Goal: Transaction & Acquisition: Purchase product/service

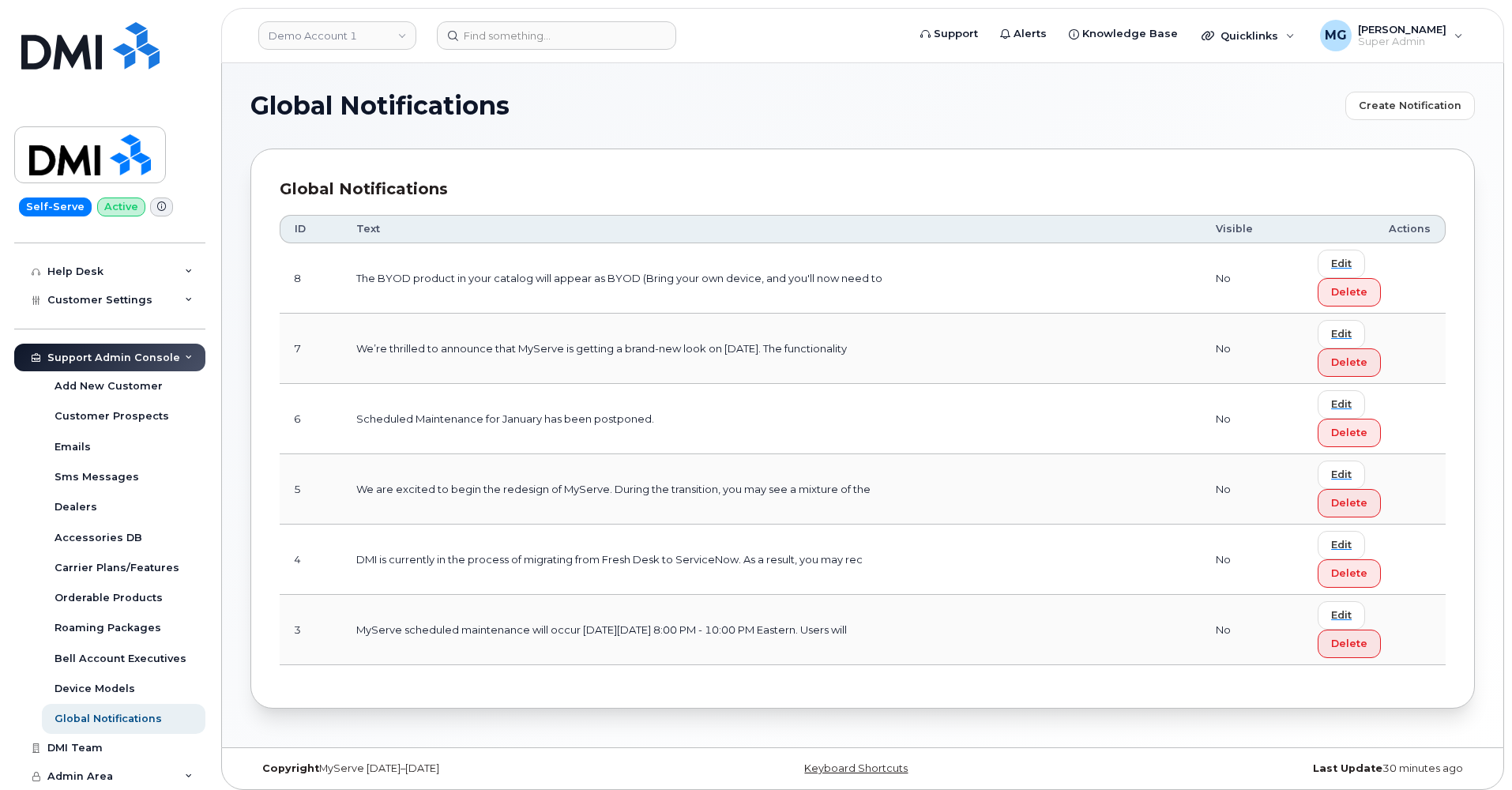
scroll to position [326, 0]
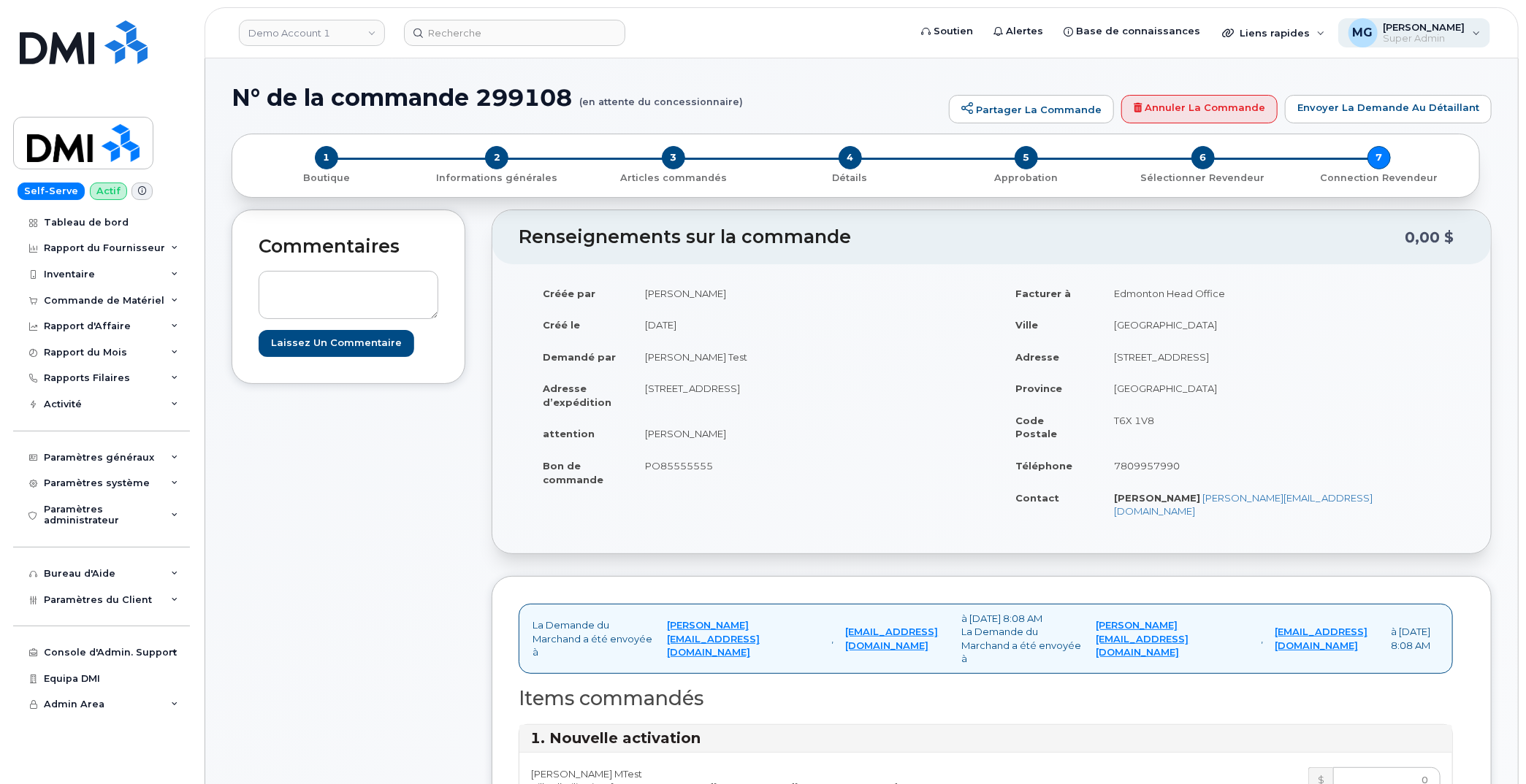
click at [1477, 32] on div "MG Monique Garlington Super Admin" at bounding box center [1413, 33] width 152 height 29
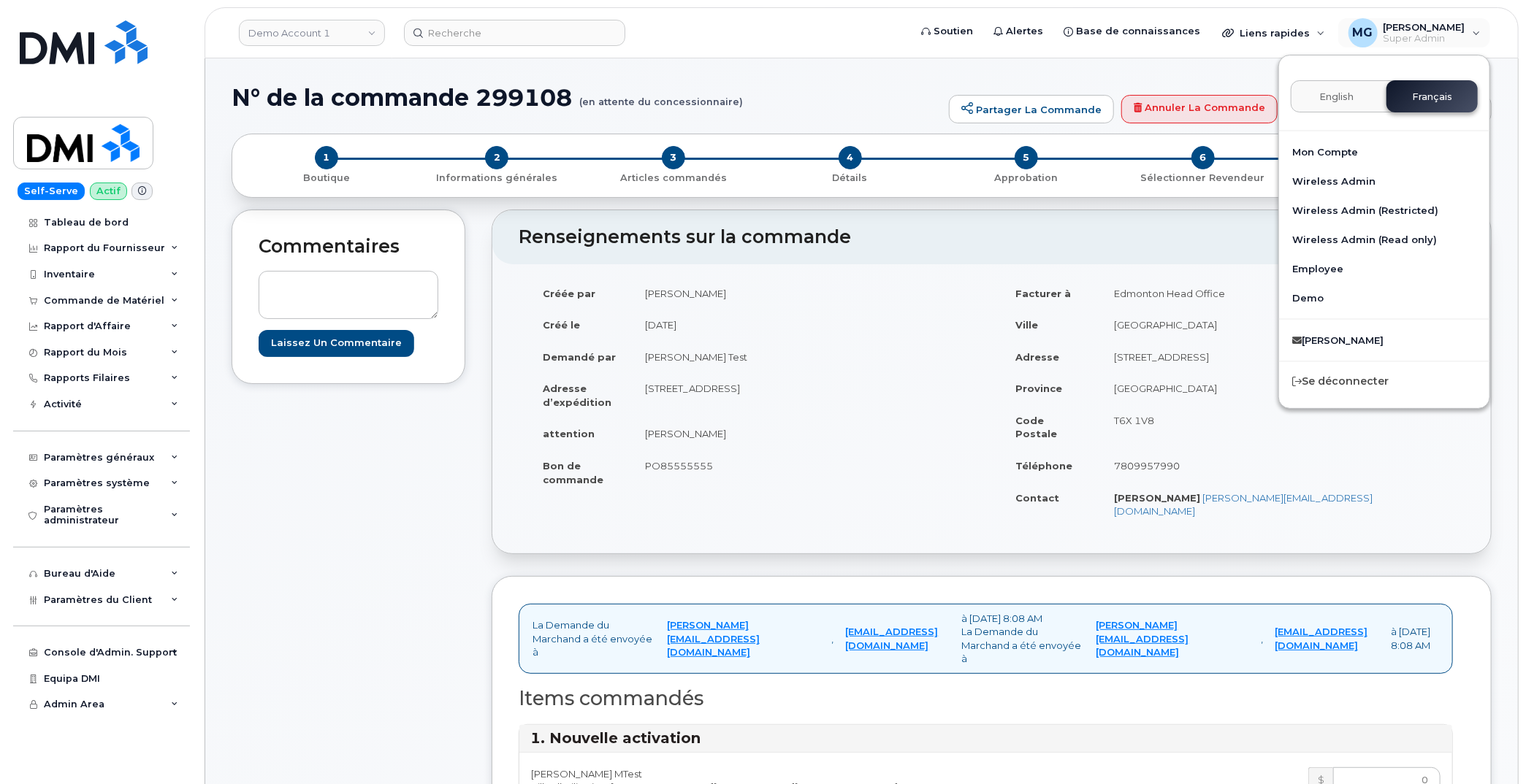
click at [1323, 99] on span "English" at bounding box center [1336, 96] width 34 height 11
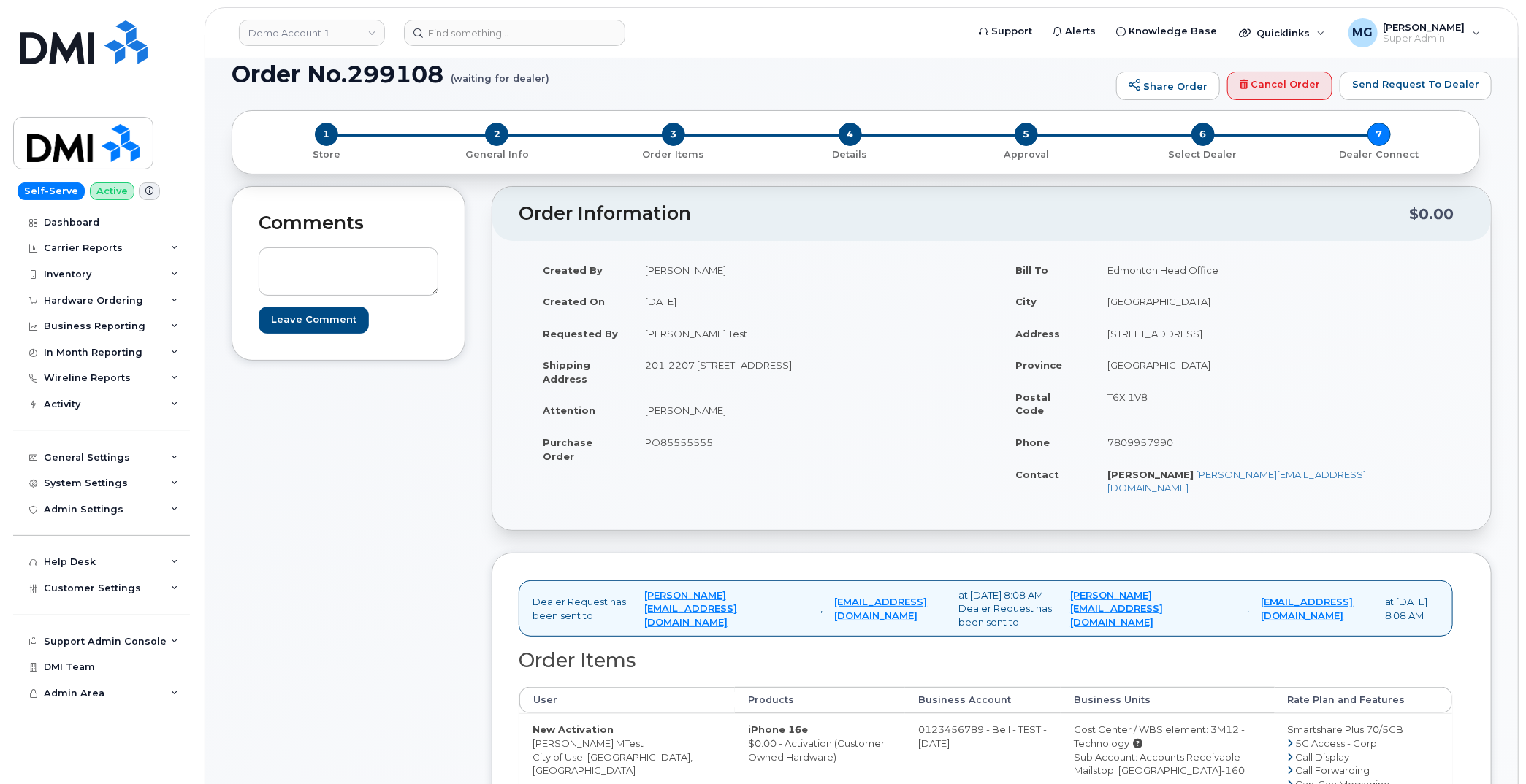
scroll to position [15, 0]
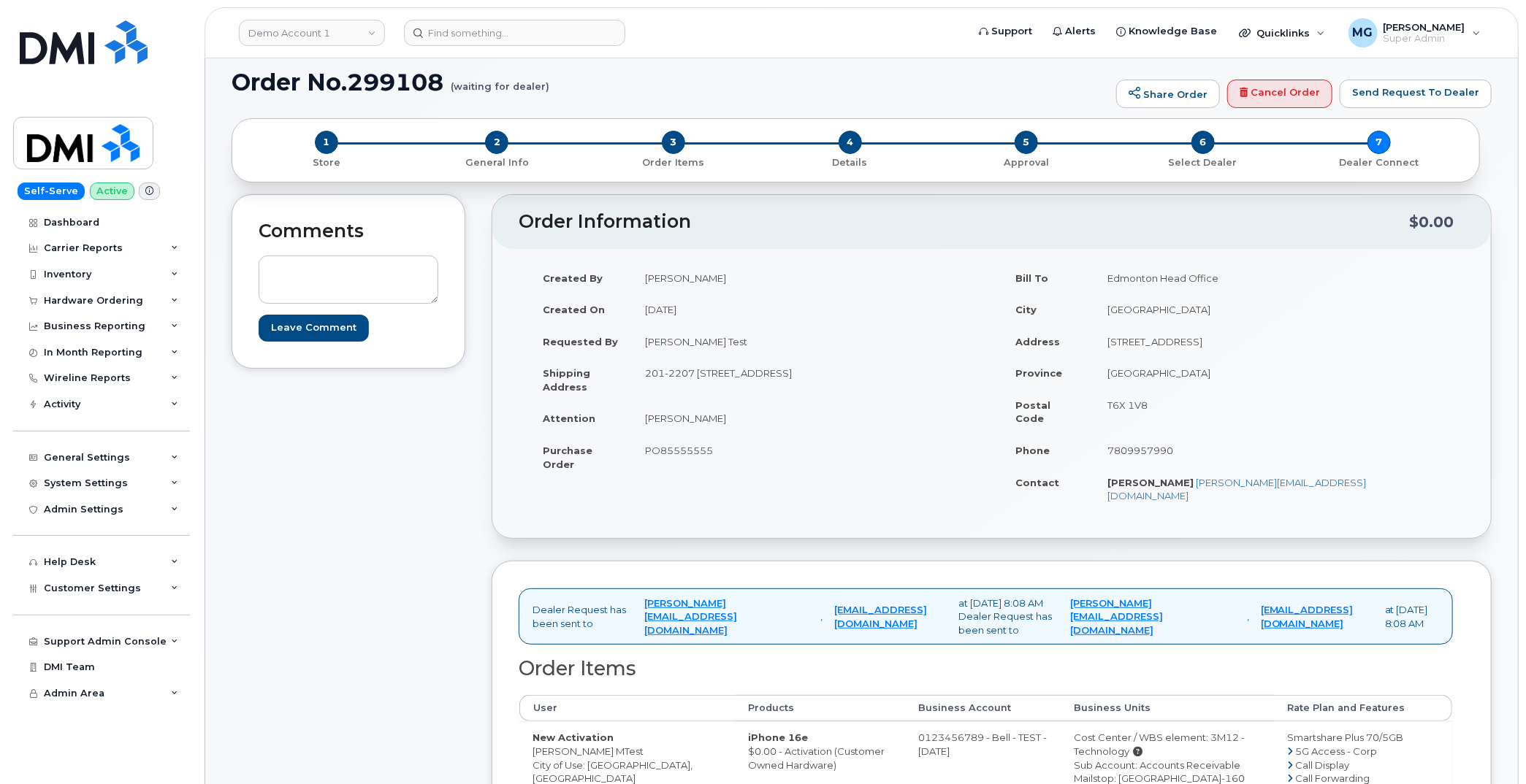
click at [671, 140] on span "3" at bounding box center [673, 142] width 24 height 24
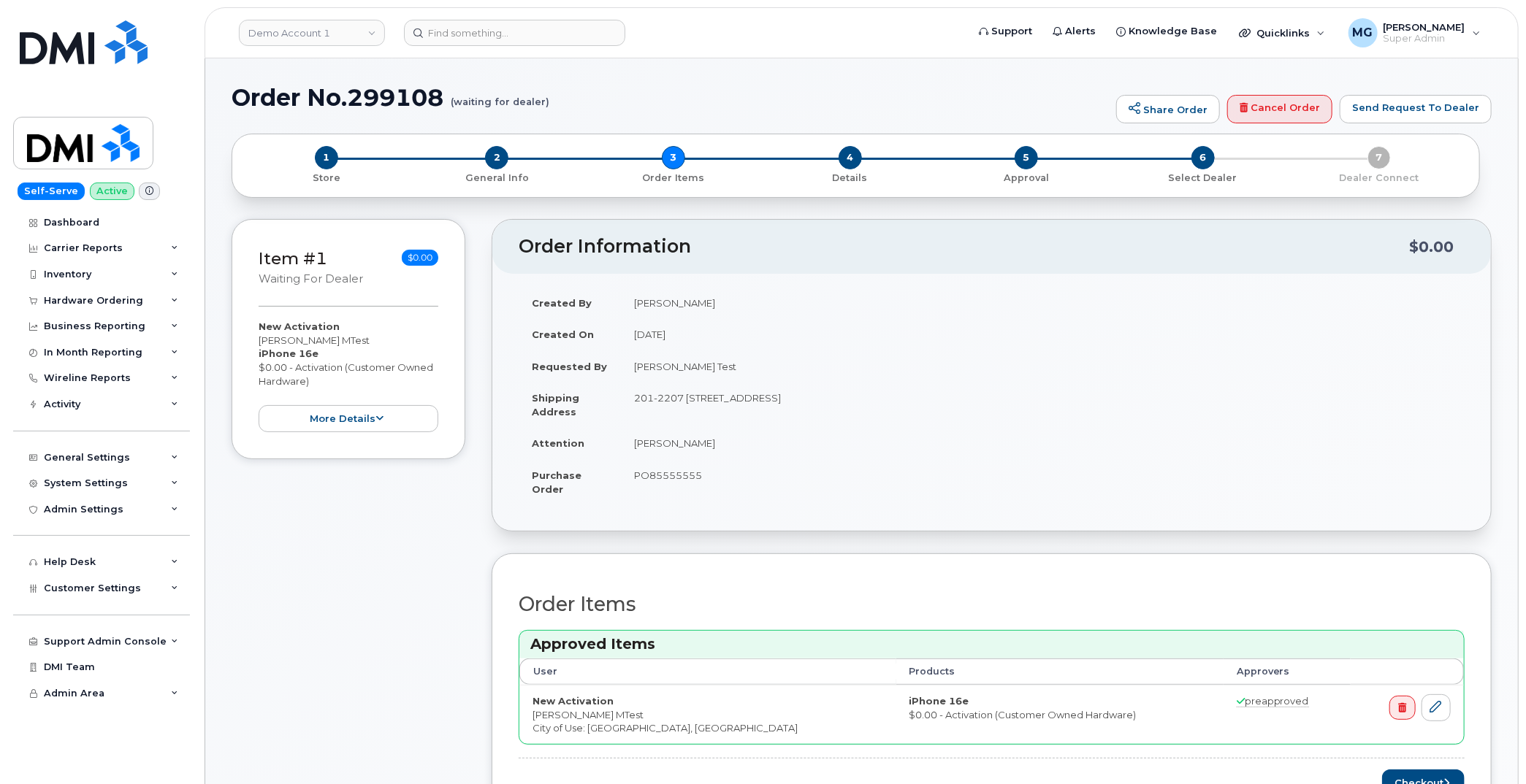
click at [500, 159] on span "2" at bounding box center [496, 158] width 24 height 24
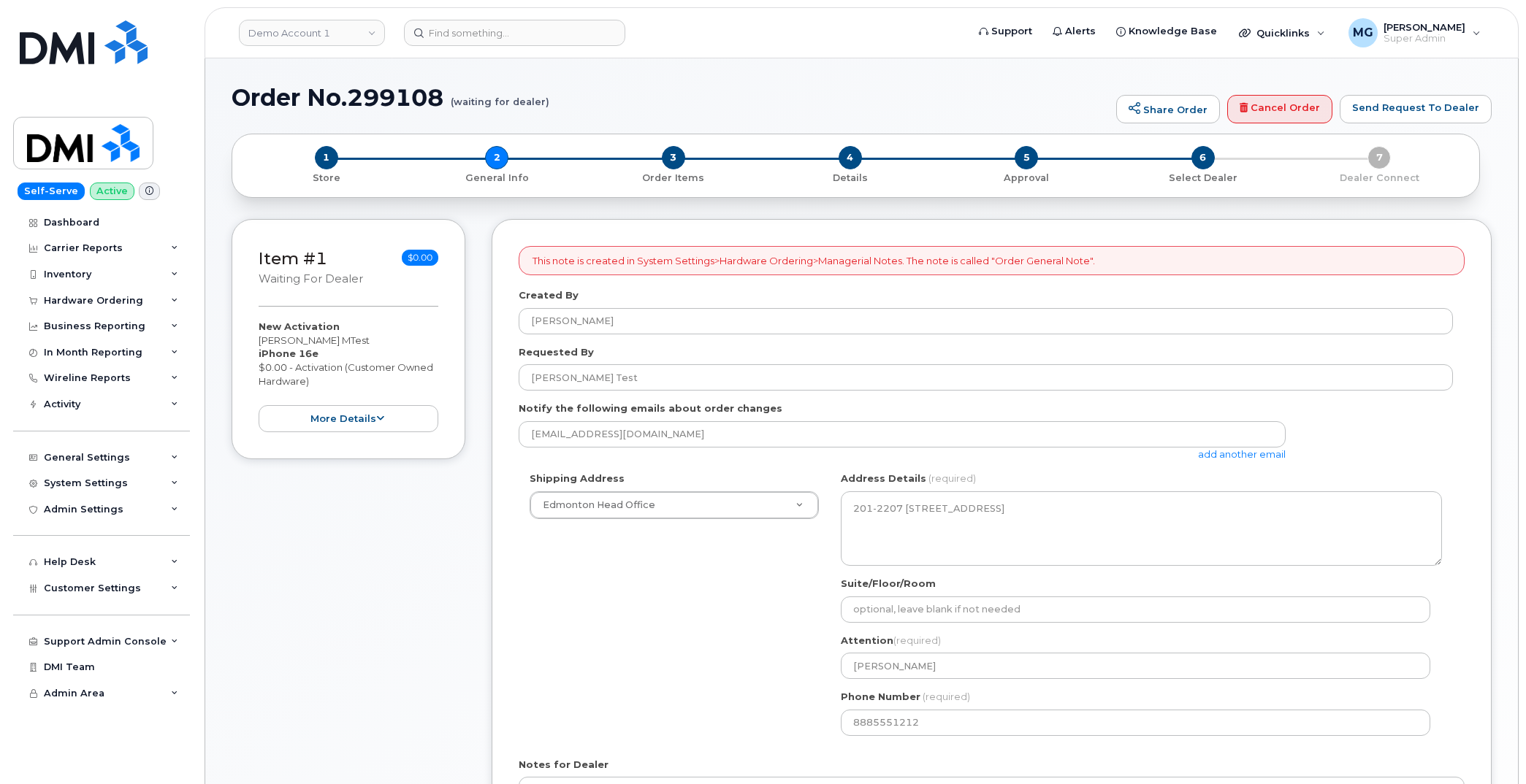
select select
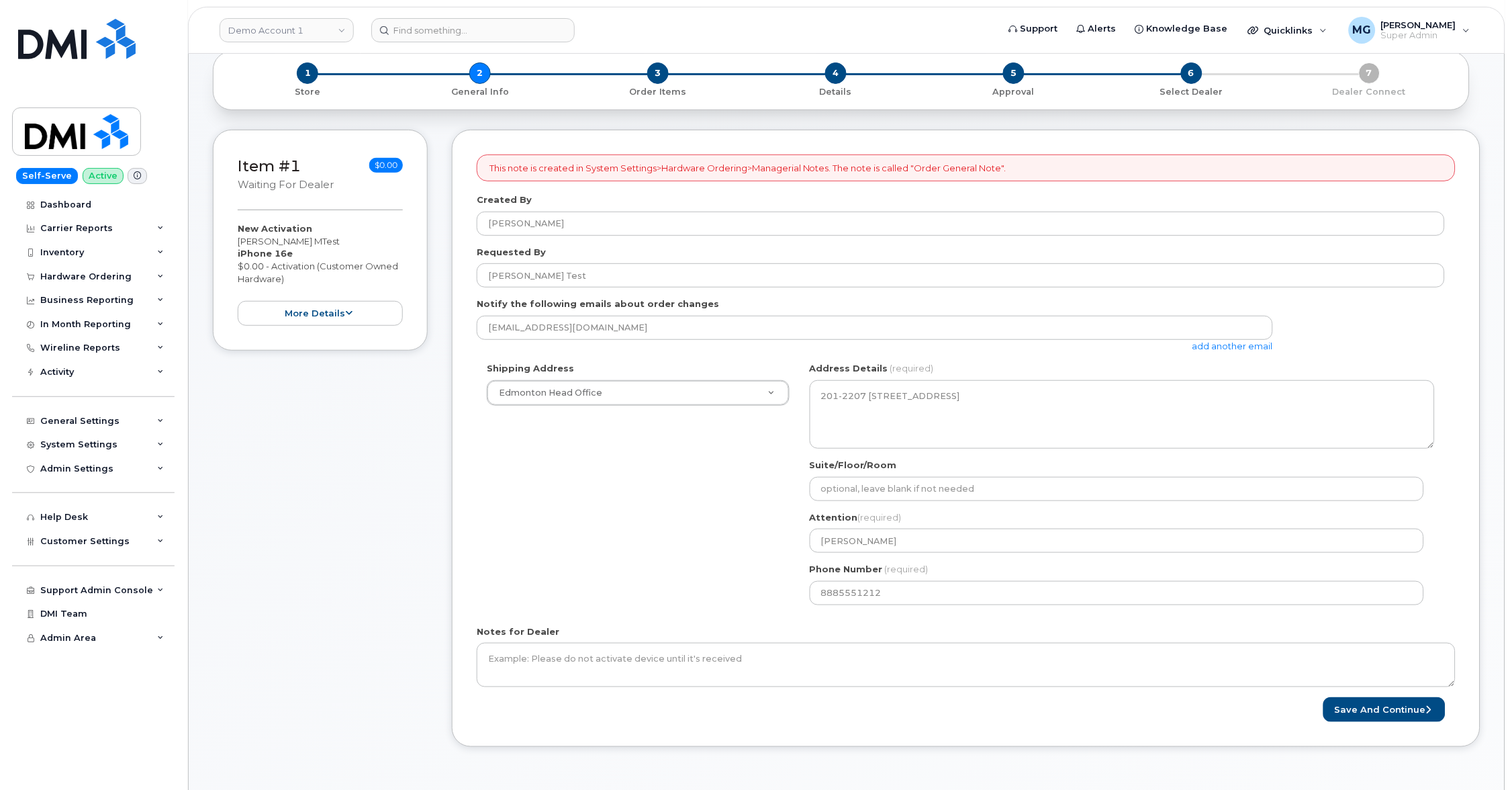
scroll to position [70, 0]
click at [1323, 699] on button "Save and Continue" at bounding box center [1385, 710] width 122 height 25
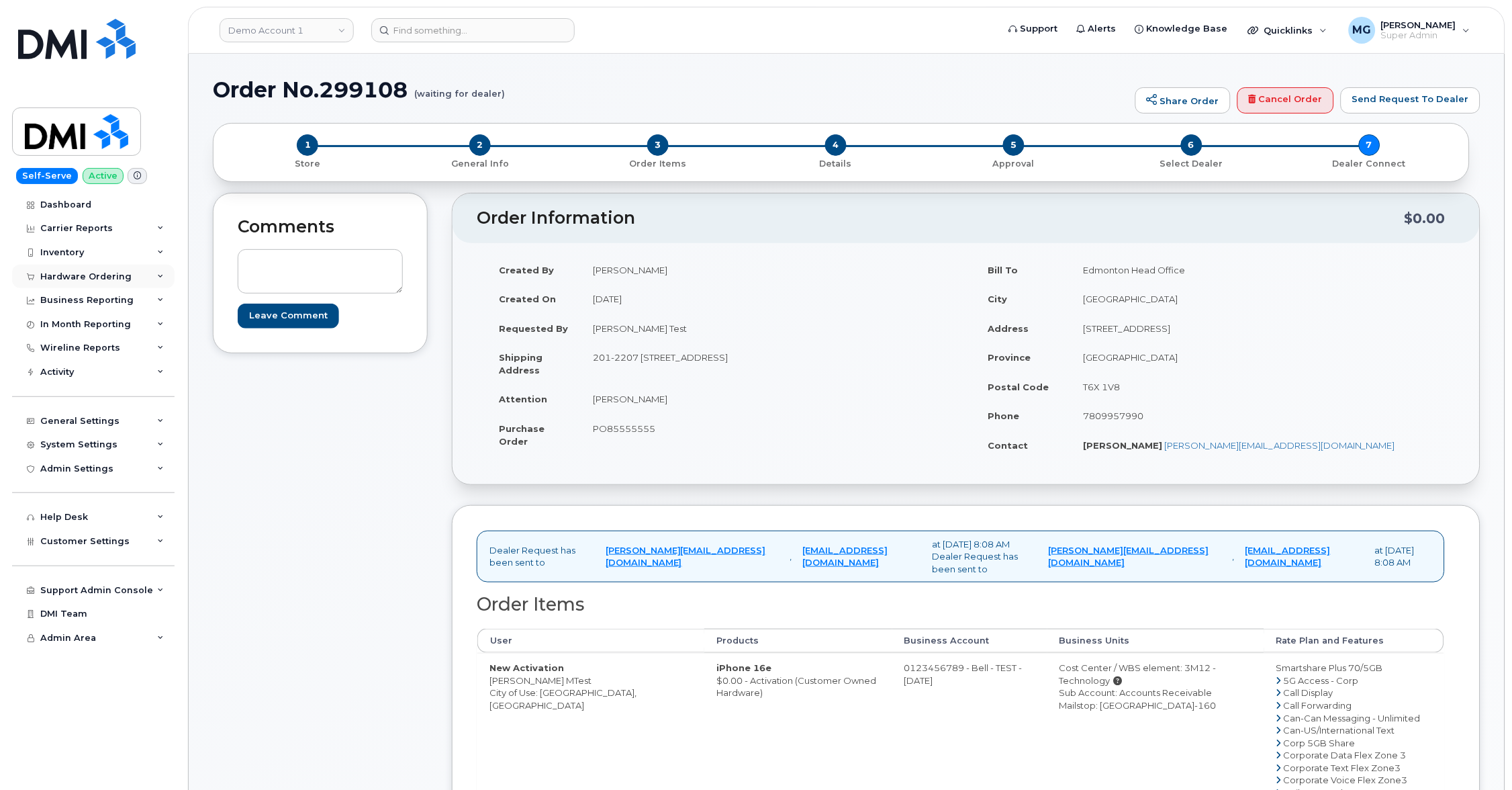
click at [92, 271] on div "Hardware Ordering" at bounding box center [86, 276] width 92 height 11
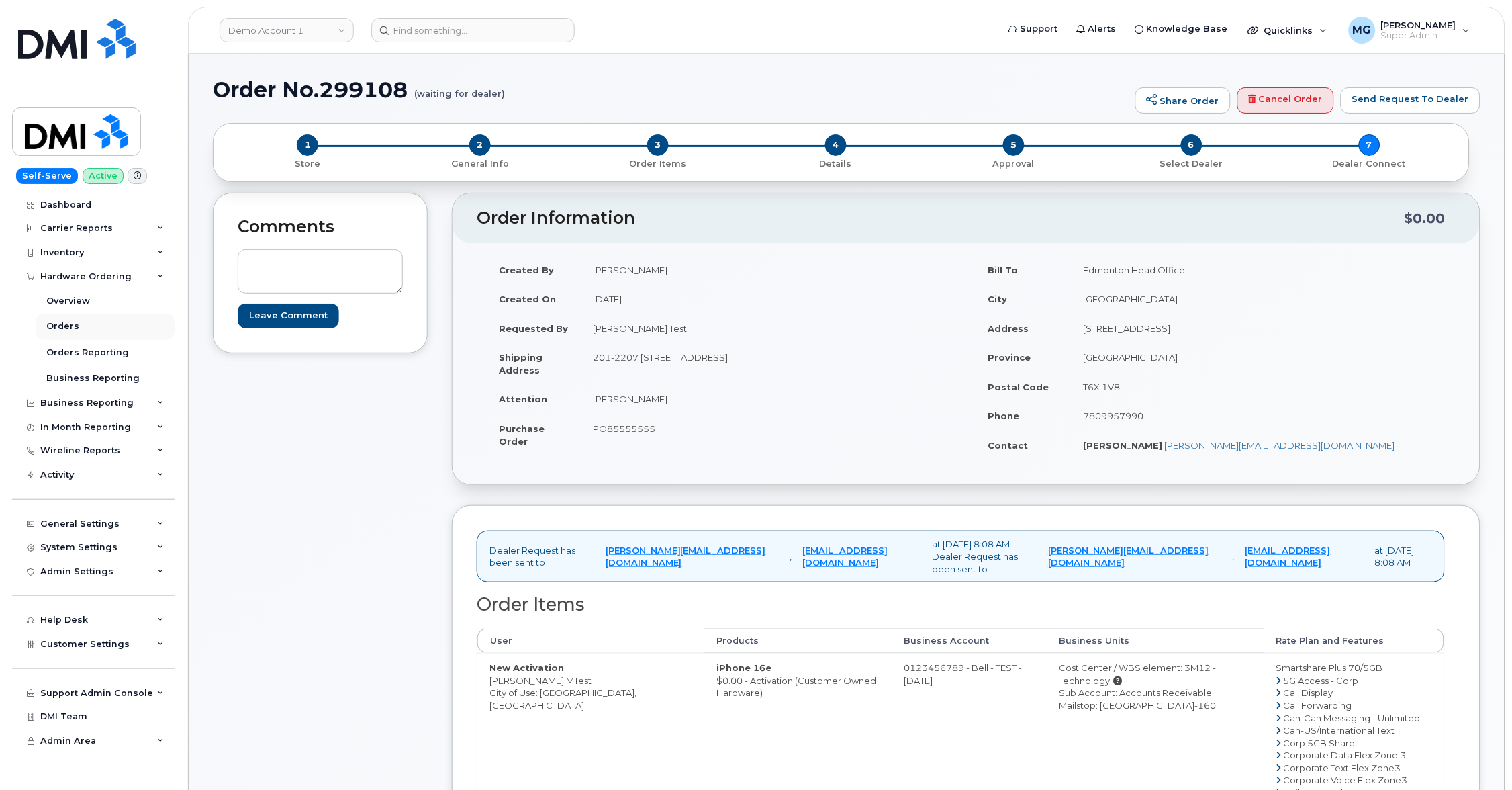
click at [68, 329] on div "Orders" at bounding box center [63, 326] width 33 height 12
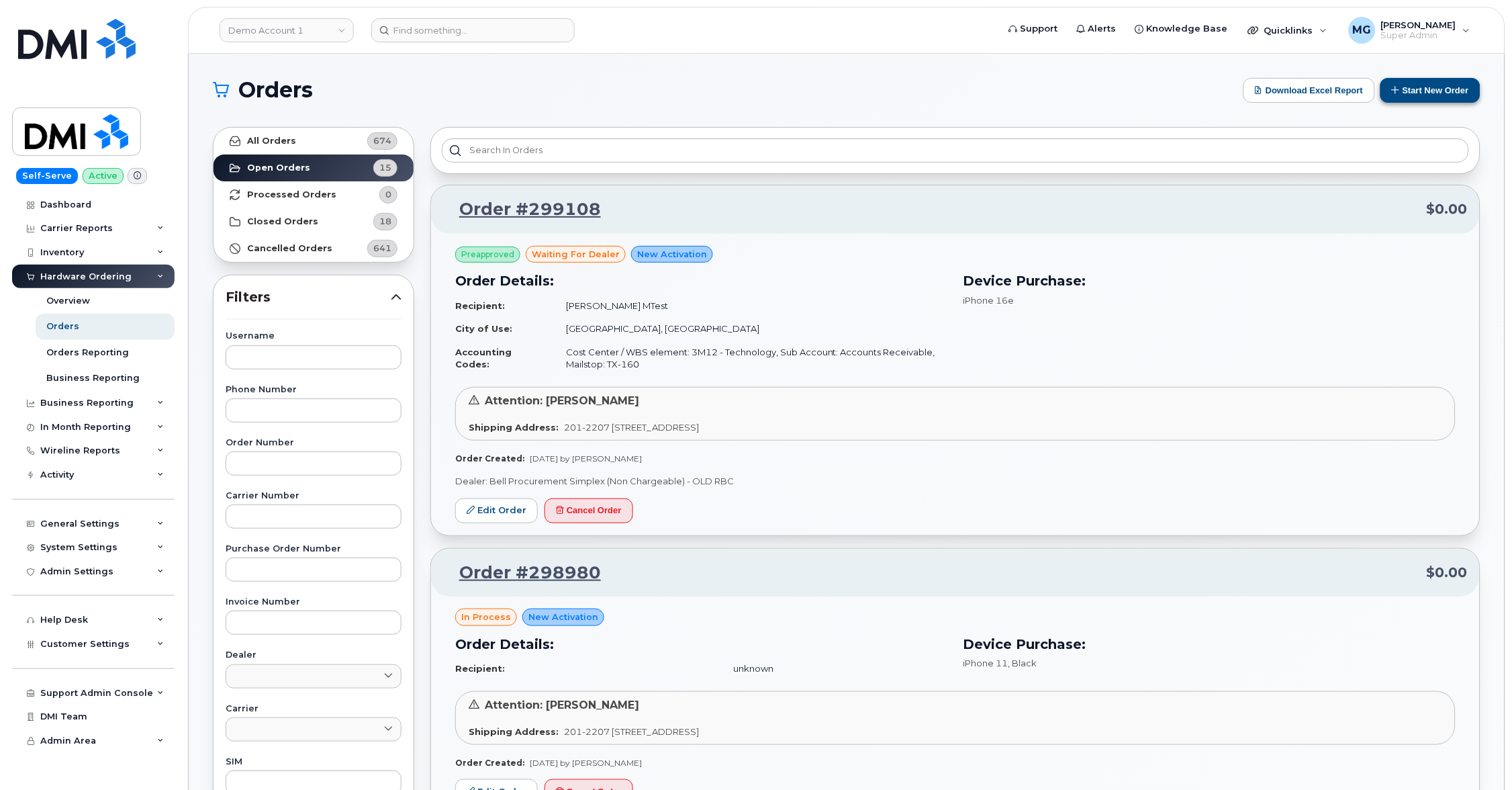
click at [1430, 92] on button "Start New Order" at bounding box center [1430, 90] width 100 height 25
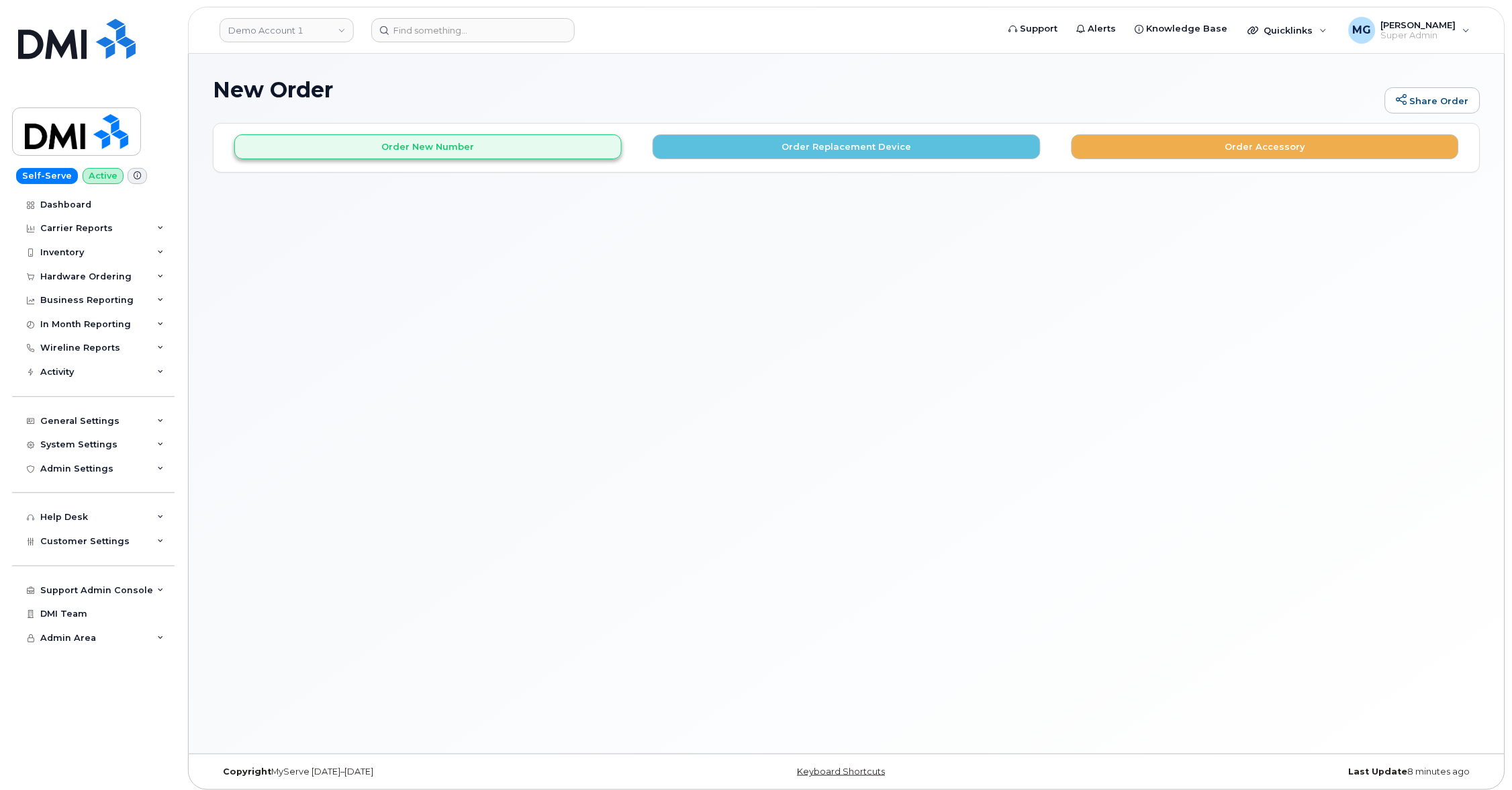
click at [435, 141] on button "Order New Number" at bounding box center [428, 146] width 387 height 25
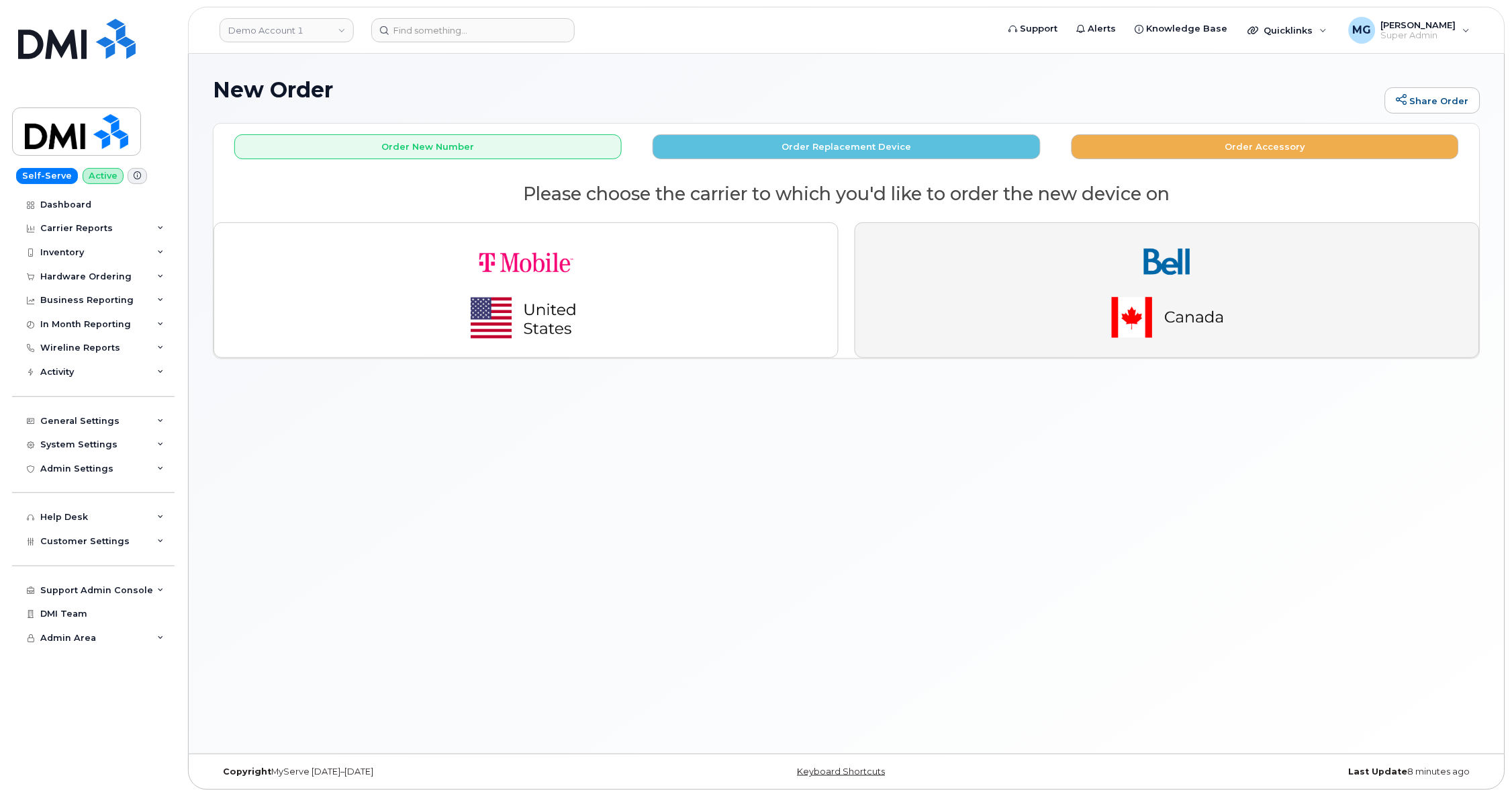
click at [1031, 265] on button "button" at bounding box center [1167, 290] width 625 height 136
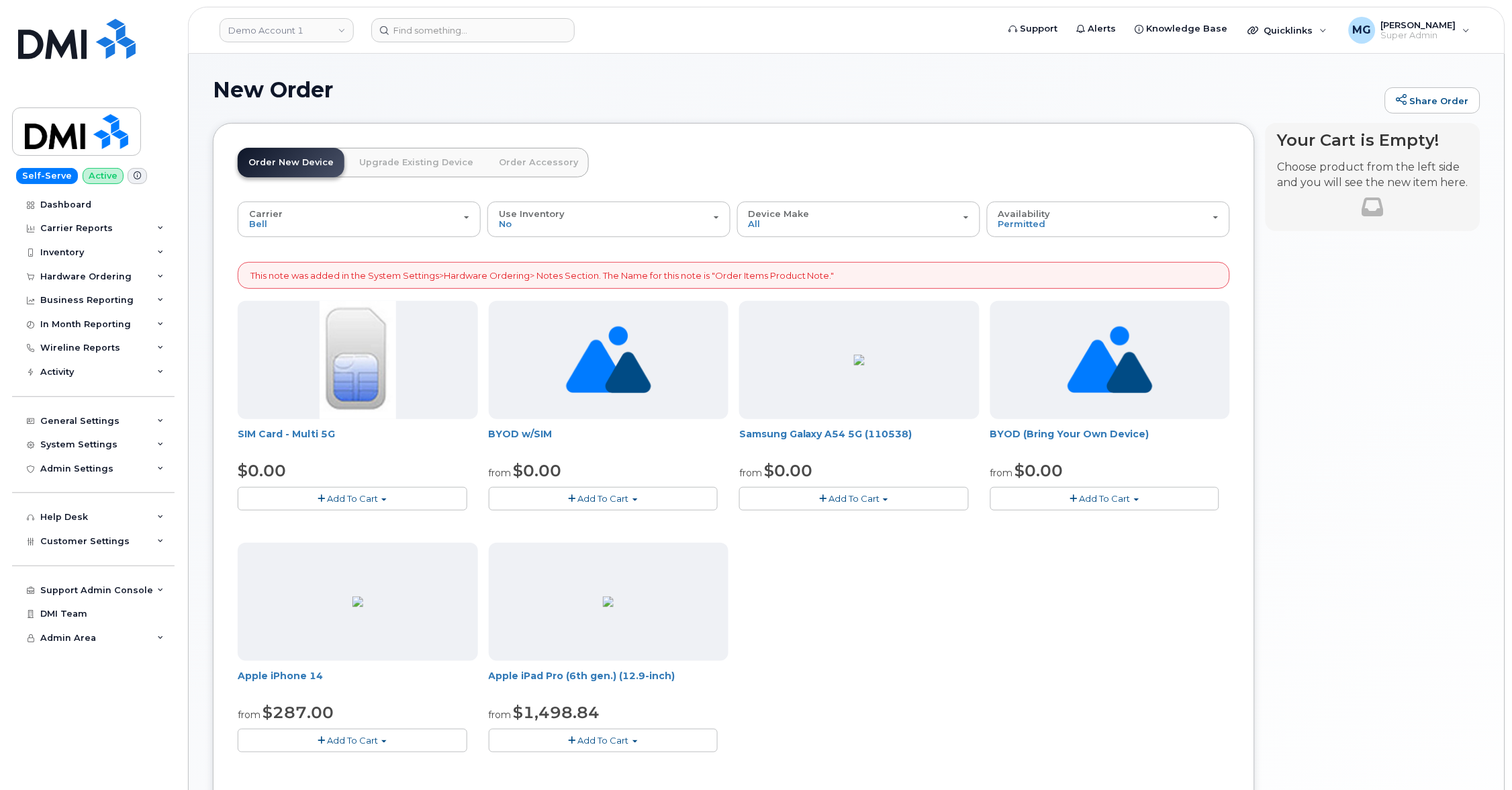
click at [831, 503] on button "Add To Cart" at bounding box center [854, 499] width 229 height 23
click at [827, 541] on link "$41.00 - 2-year activation (128GB model)" at bounding box center [848, 540] width 210 height 17
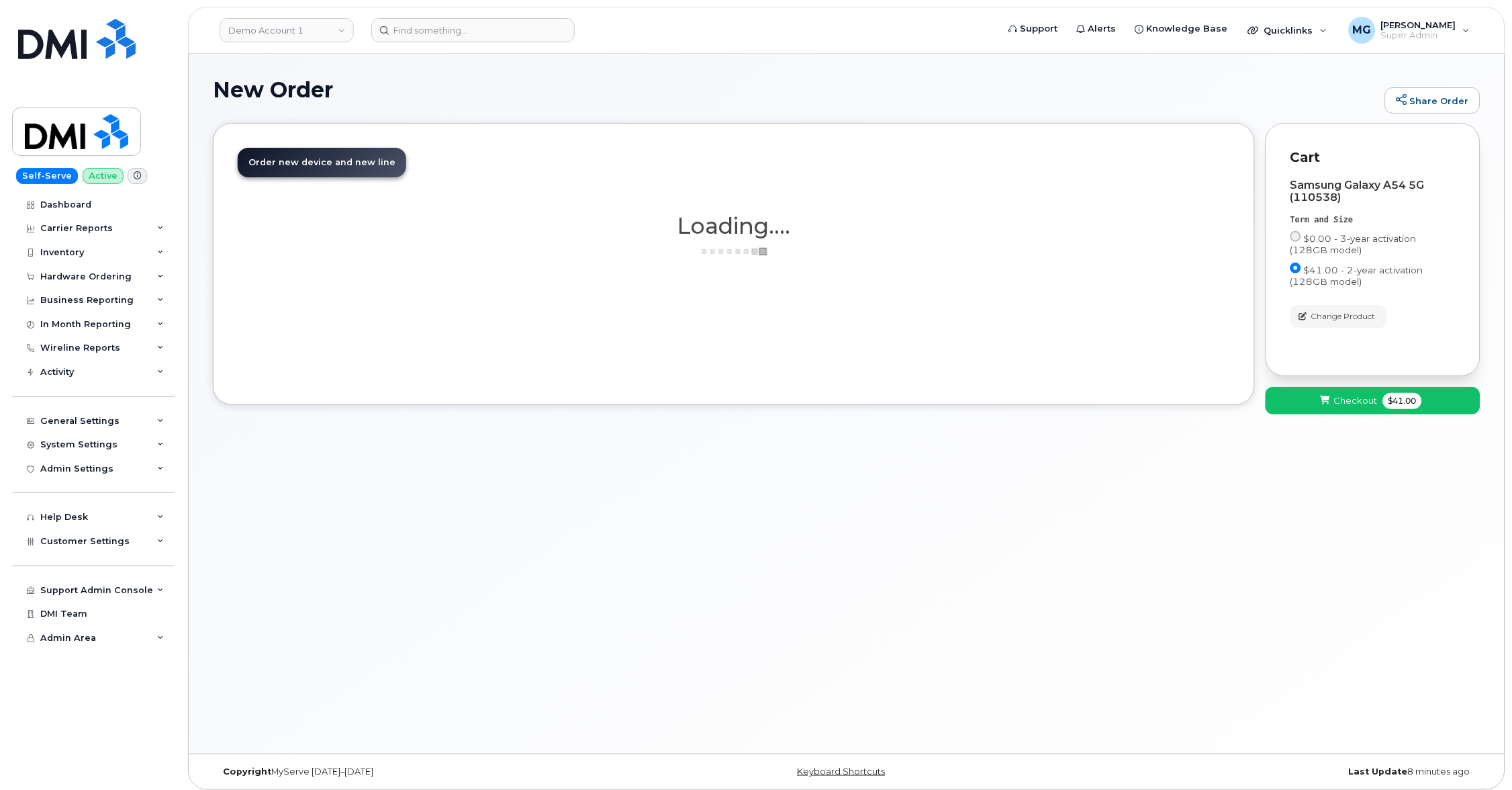
click at [1359, 401] on span "Checkout" at bounding box center [1356, 401] width 44 height 13
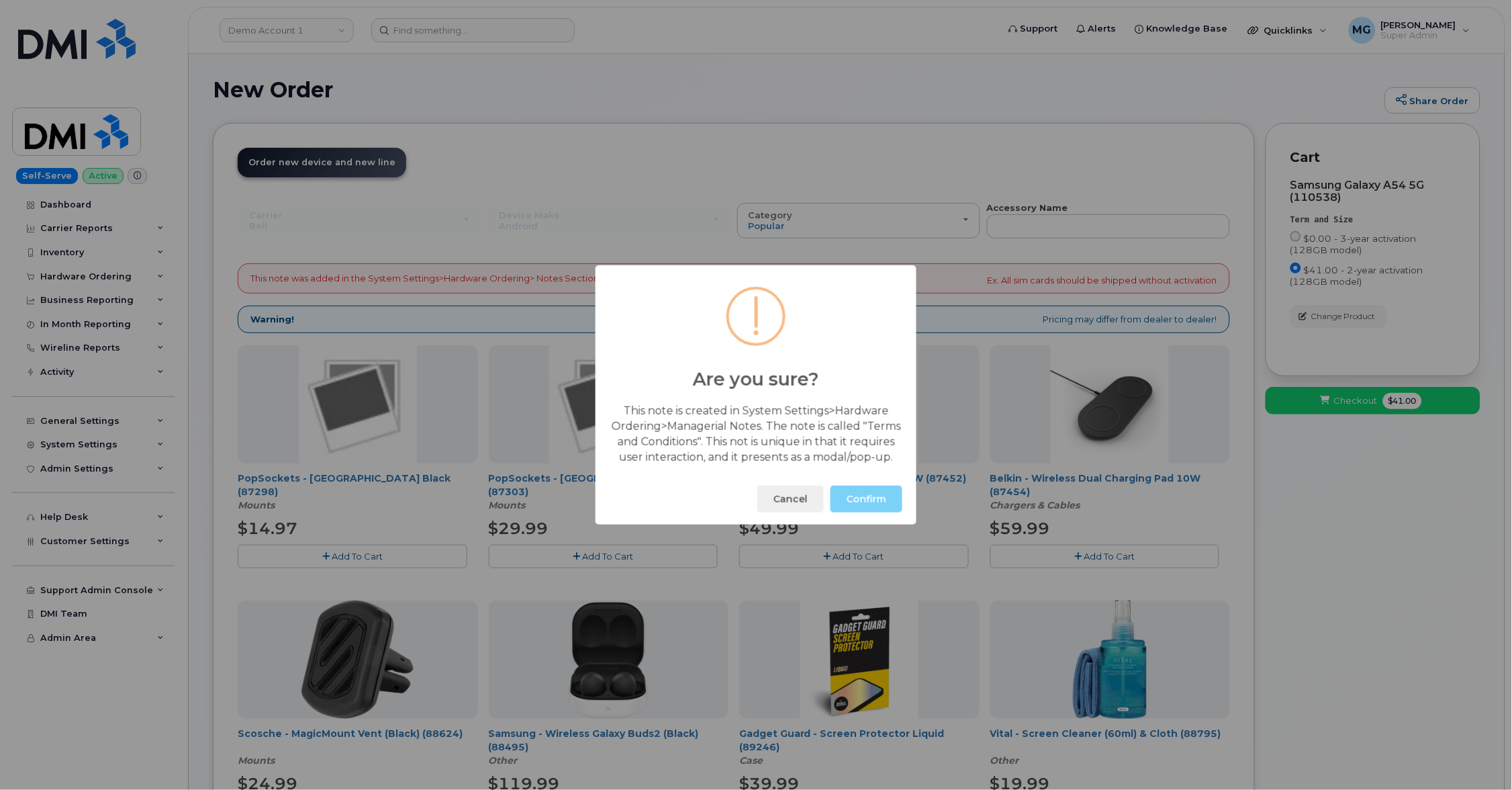
click at [866, 498] on button "Confirm" at bounding box center [867, 499] width 72 height 27
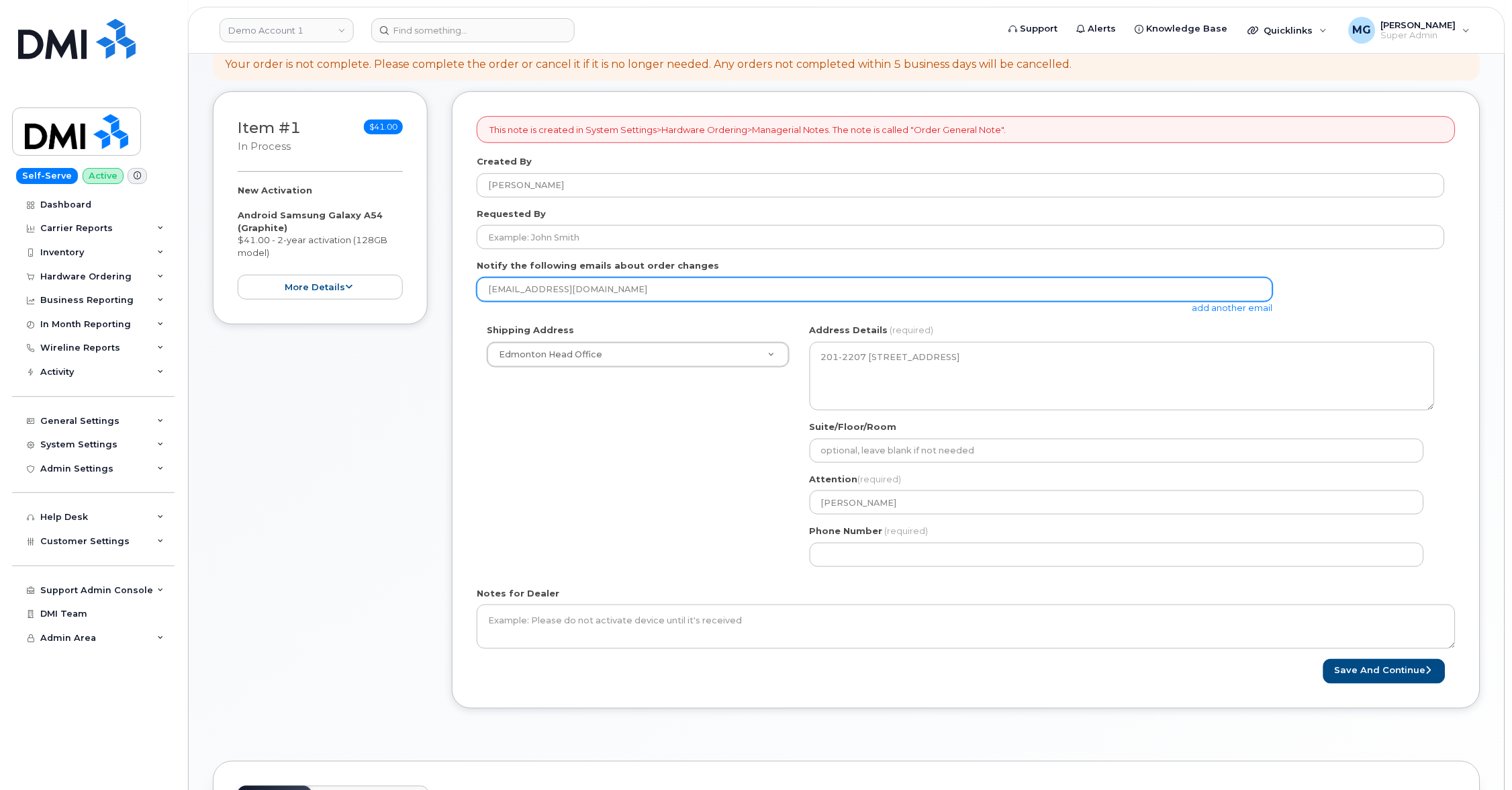
scroll to position [153, 0]
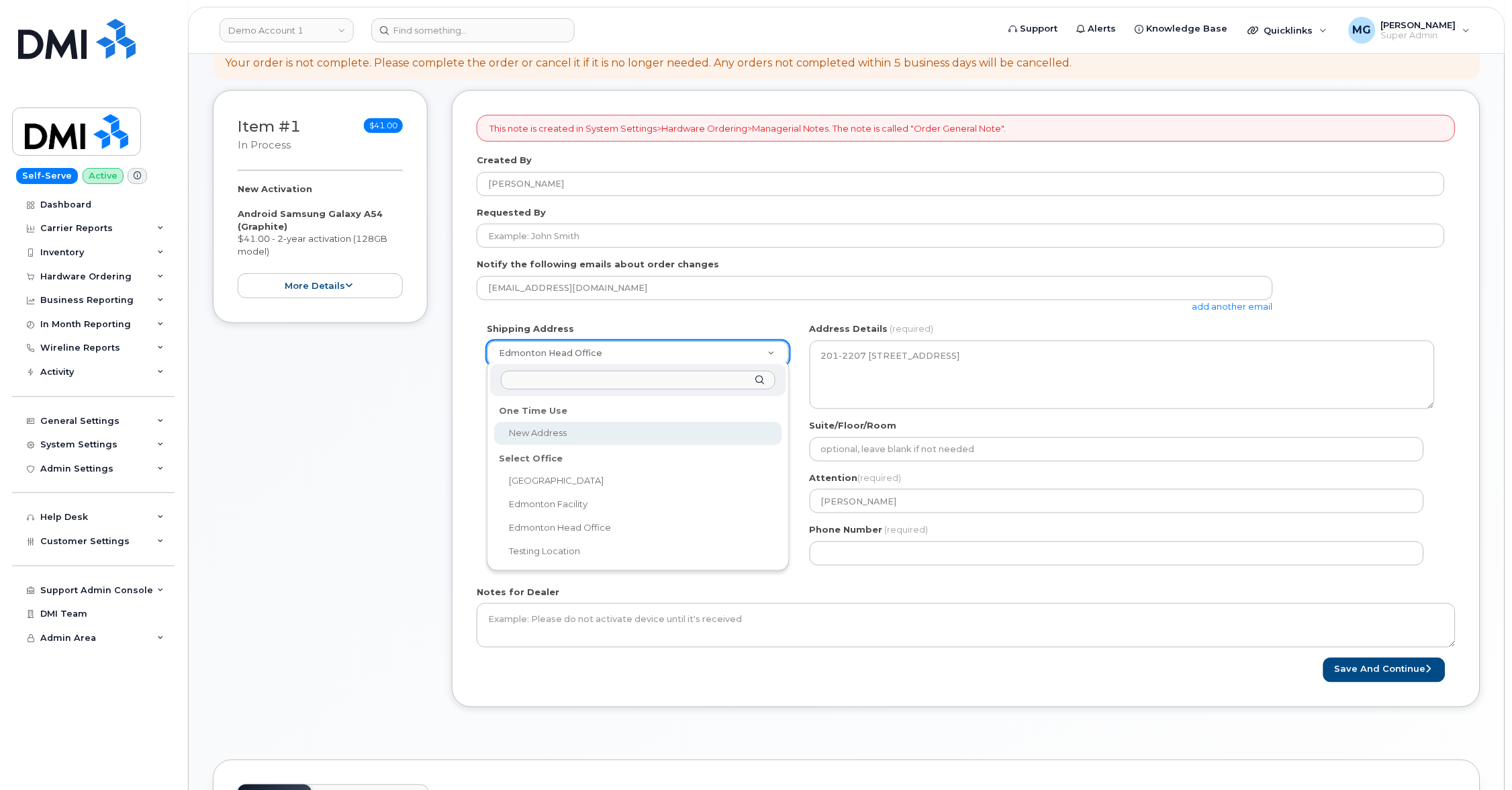
select select
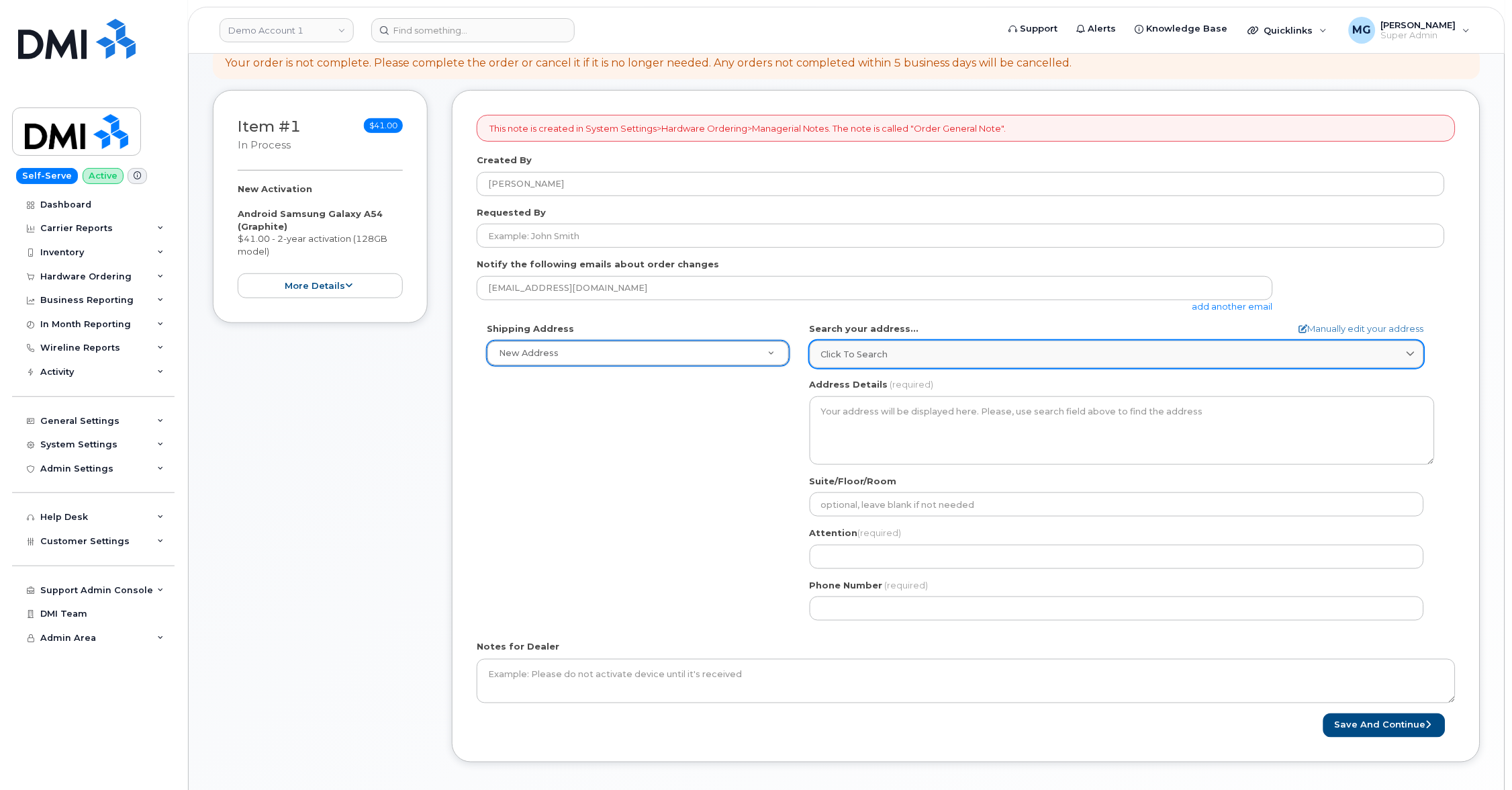
click at [875, 352] on span "Click to search" at bounding box center [855, 354] width 67 height 13
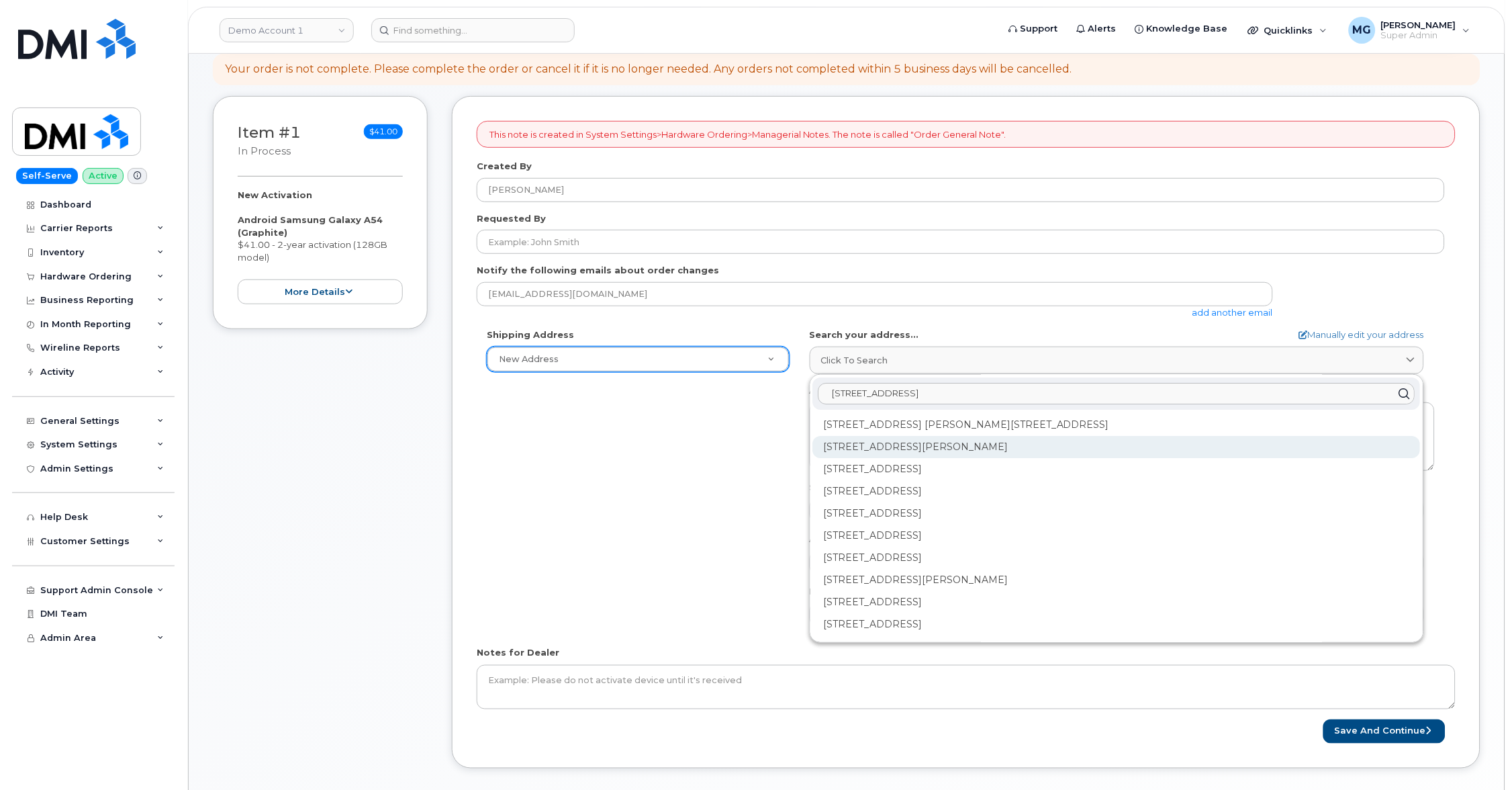
scroll to position [0, 0]
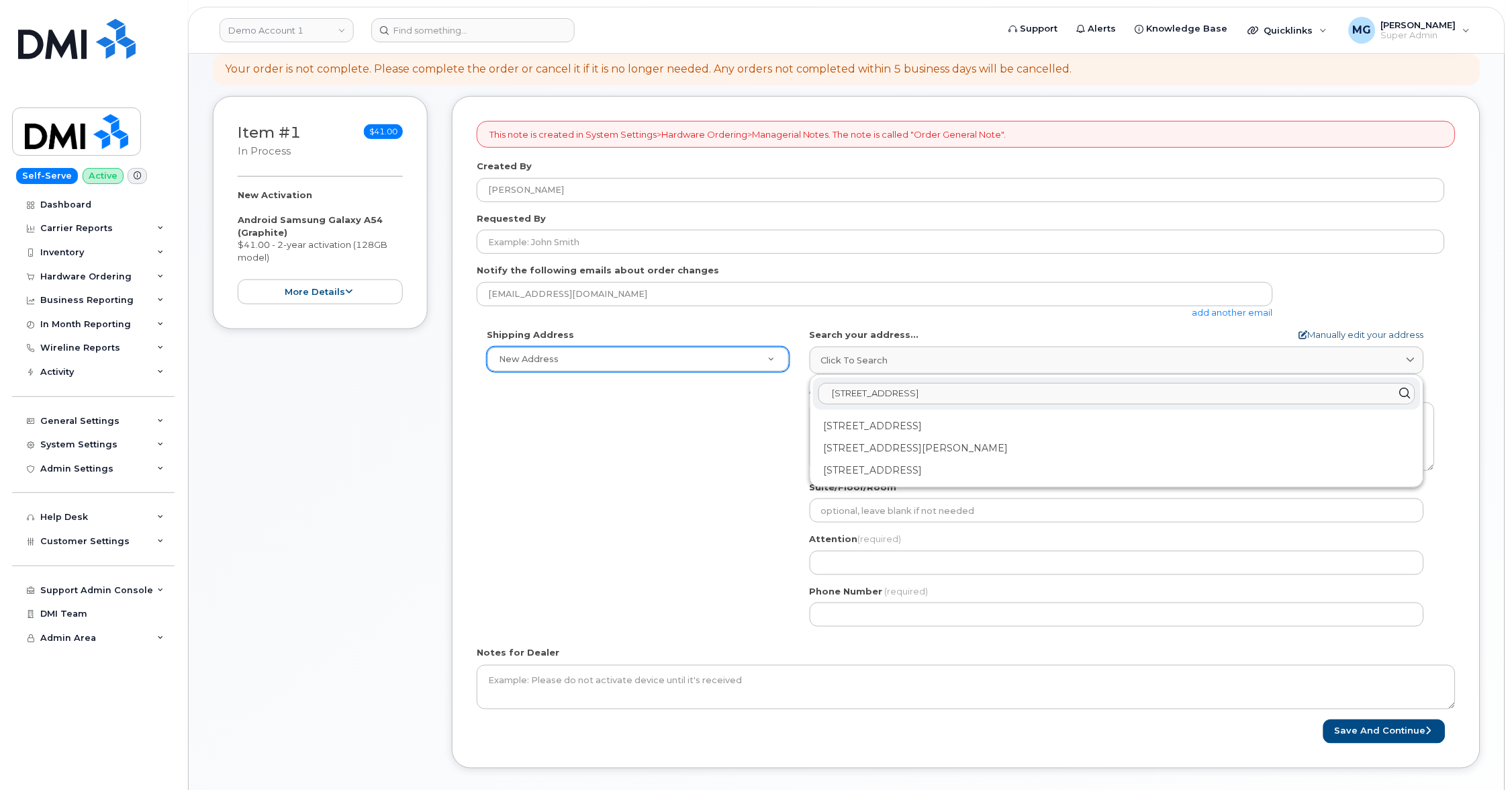
type input "4 Huntington Place D"
click at [1314, 330] on link "Manually edit your address" at bounding box center [1361, 334] width 125 height 13
select select
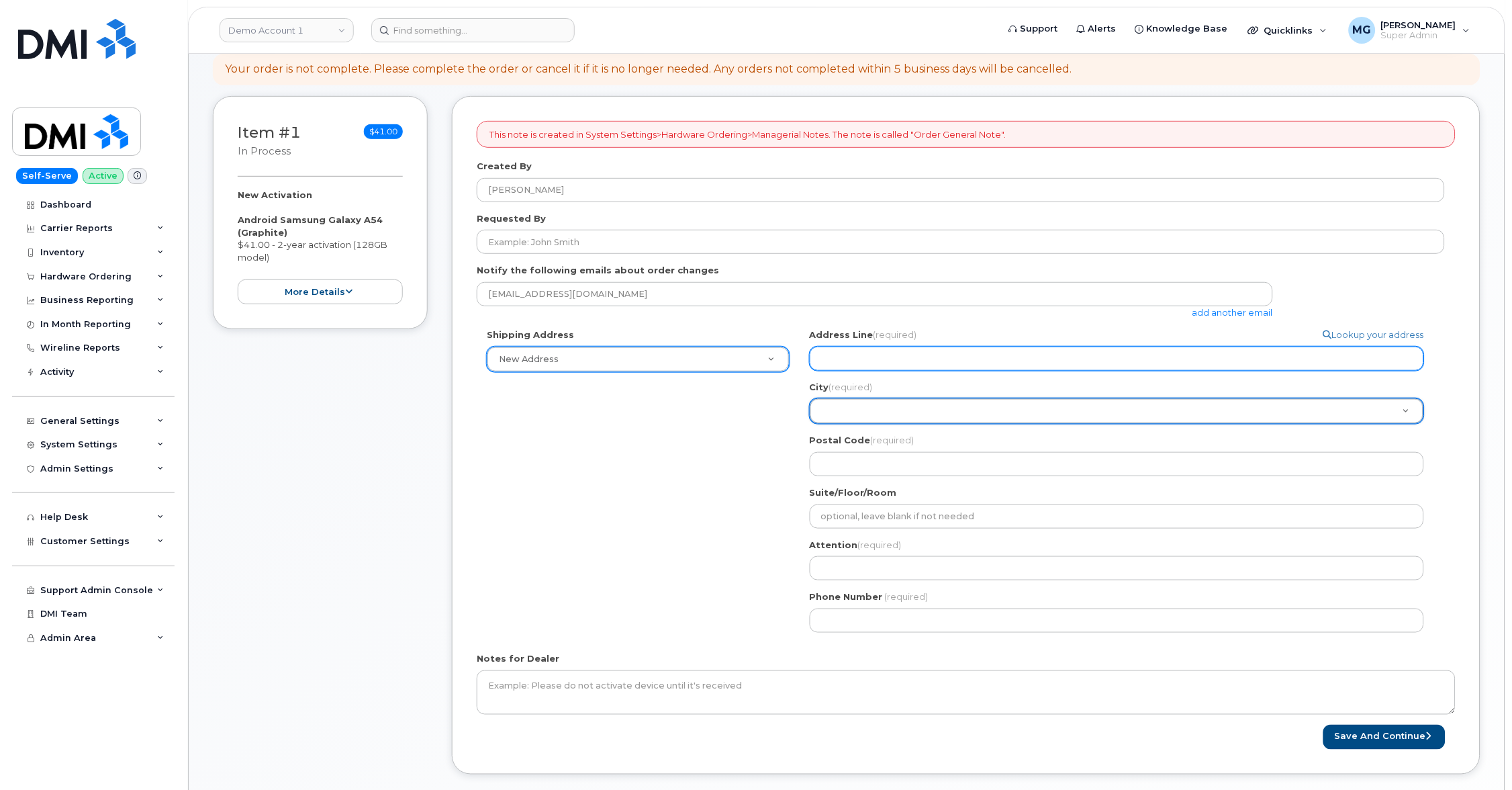
type input "4"
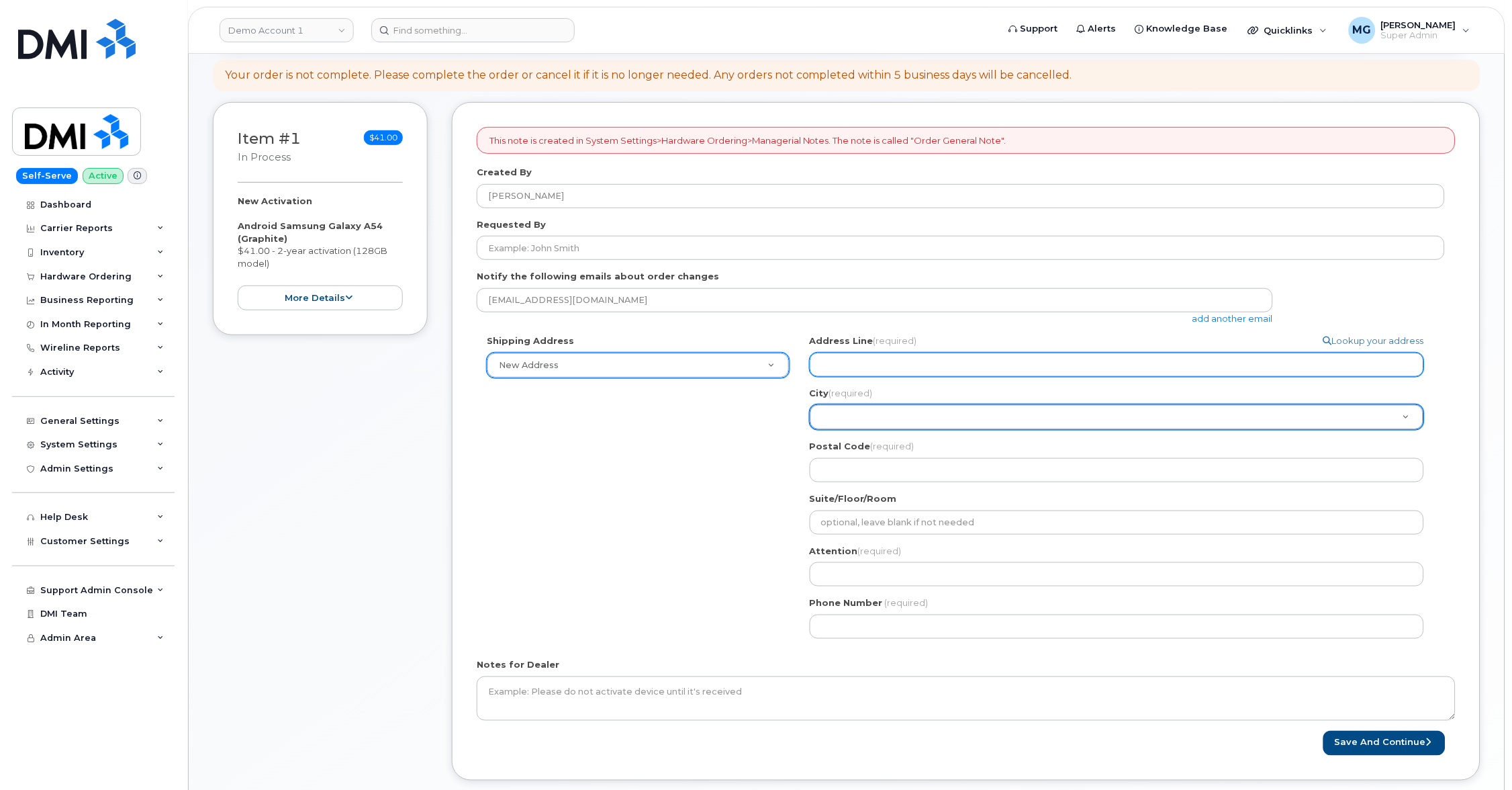
scroll to position [140, 0]
select select
type input "4"
select select
type input "4 H"
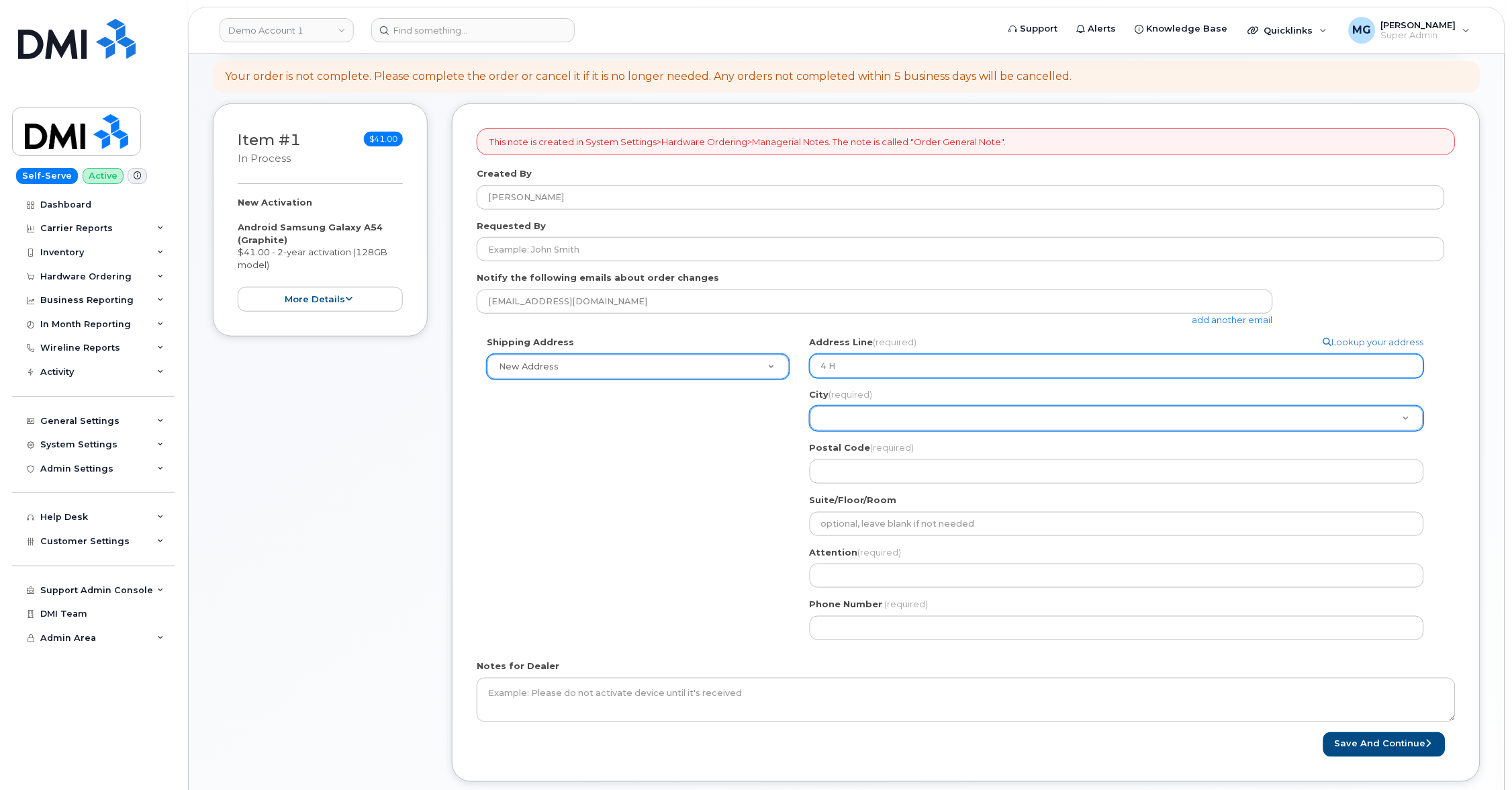
select select
type input "4 Hu"
select select
type input "4 Hun"
select select
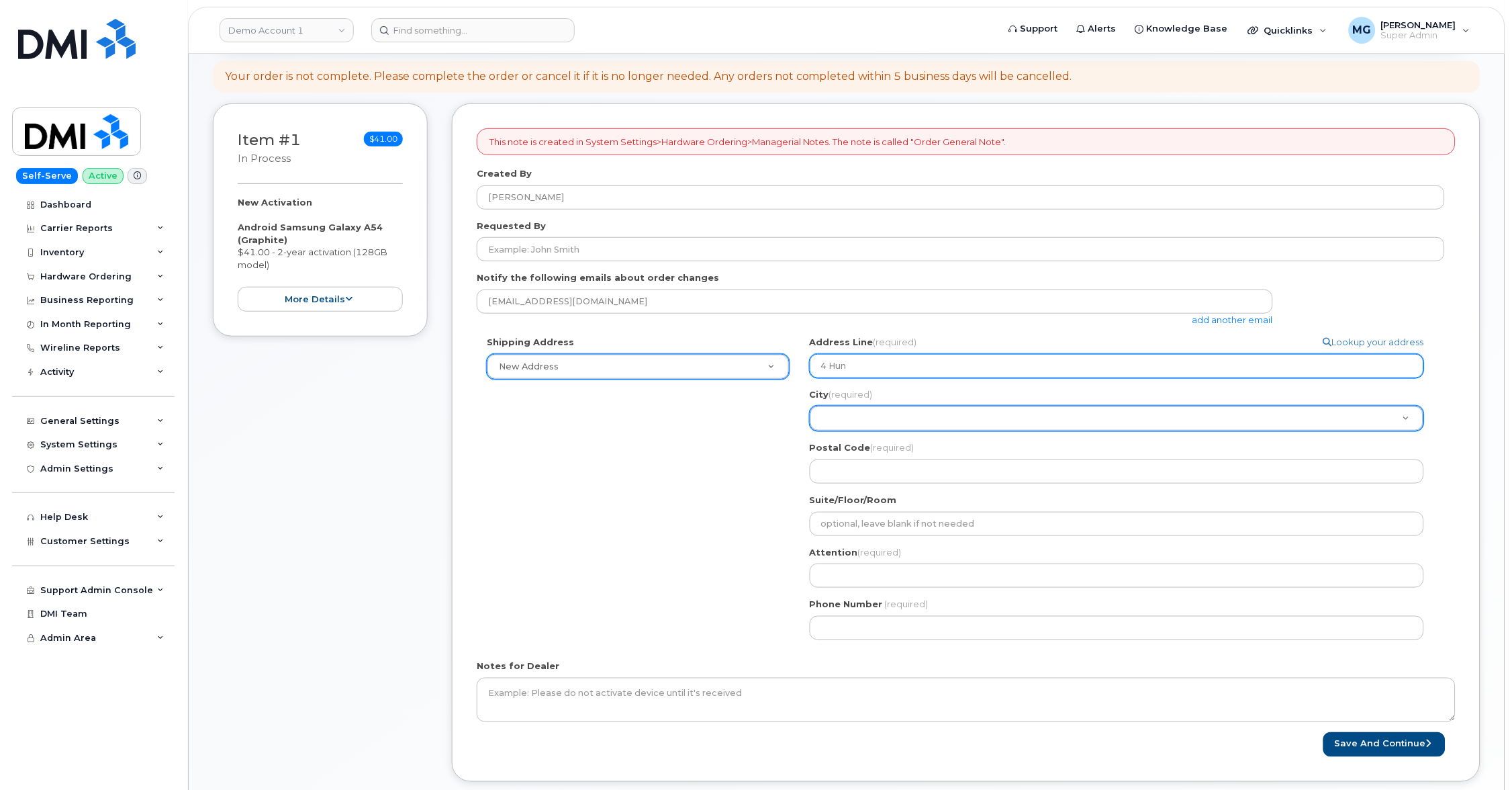
type input "4 Hunt"
select select
type input "4 Hunti"
select select
type input "4 Huntin"
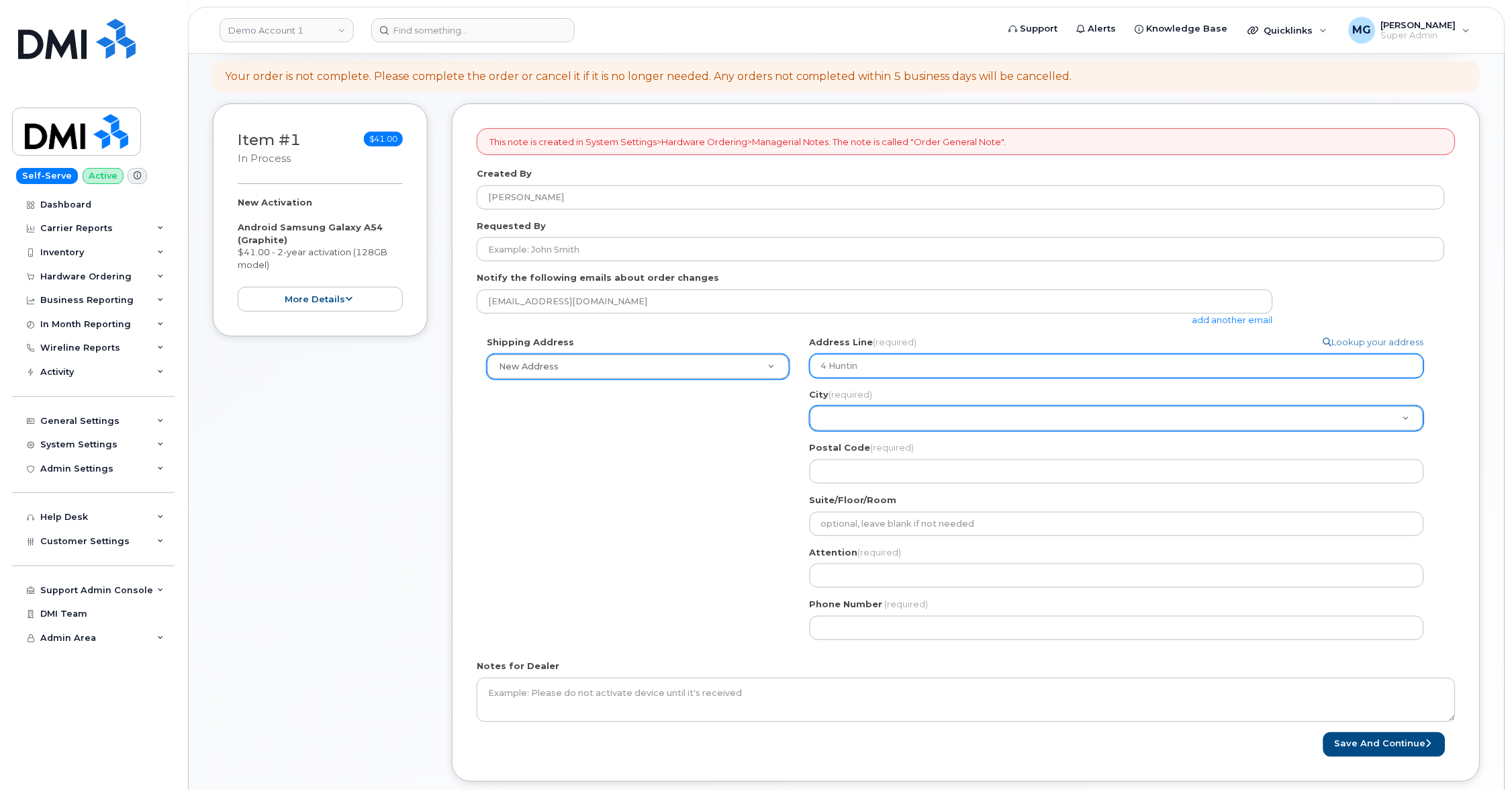
select select
type input "4 Hunting"
select select
type input "4 Huntingt"
select select
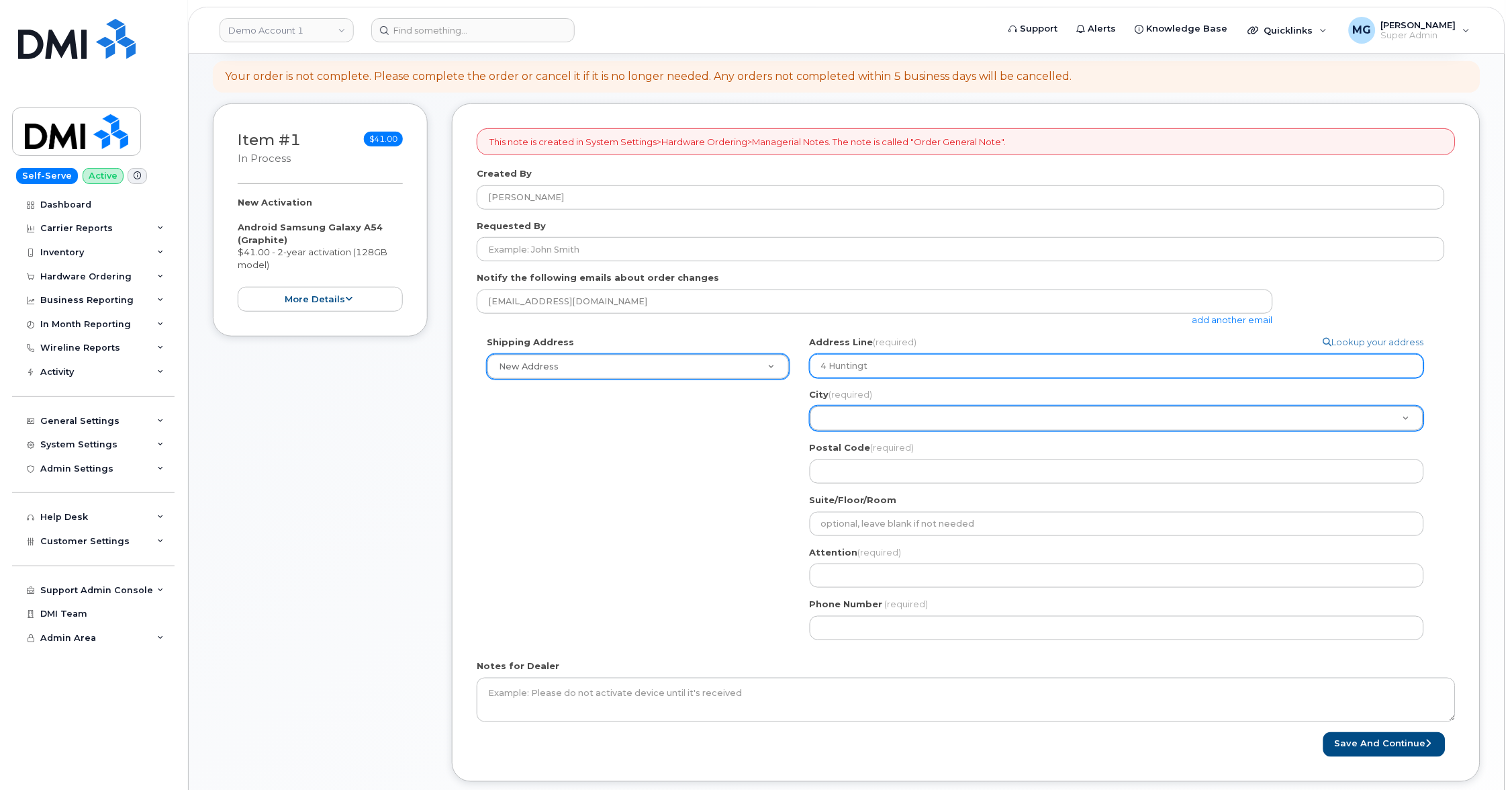
type input "4 Huntingto"
select select
type input "4 Huntington"
select select
type input "4 Huntington P"
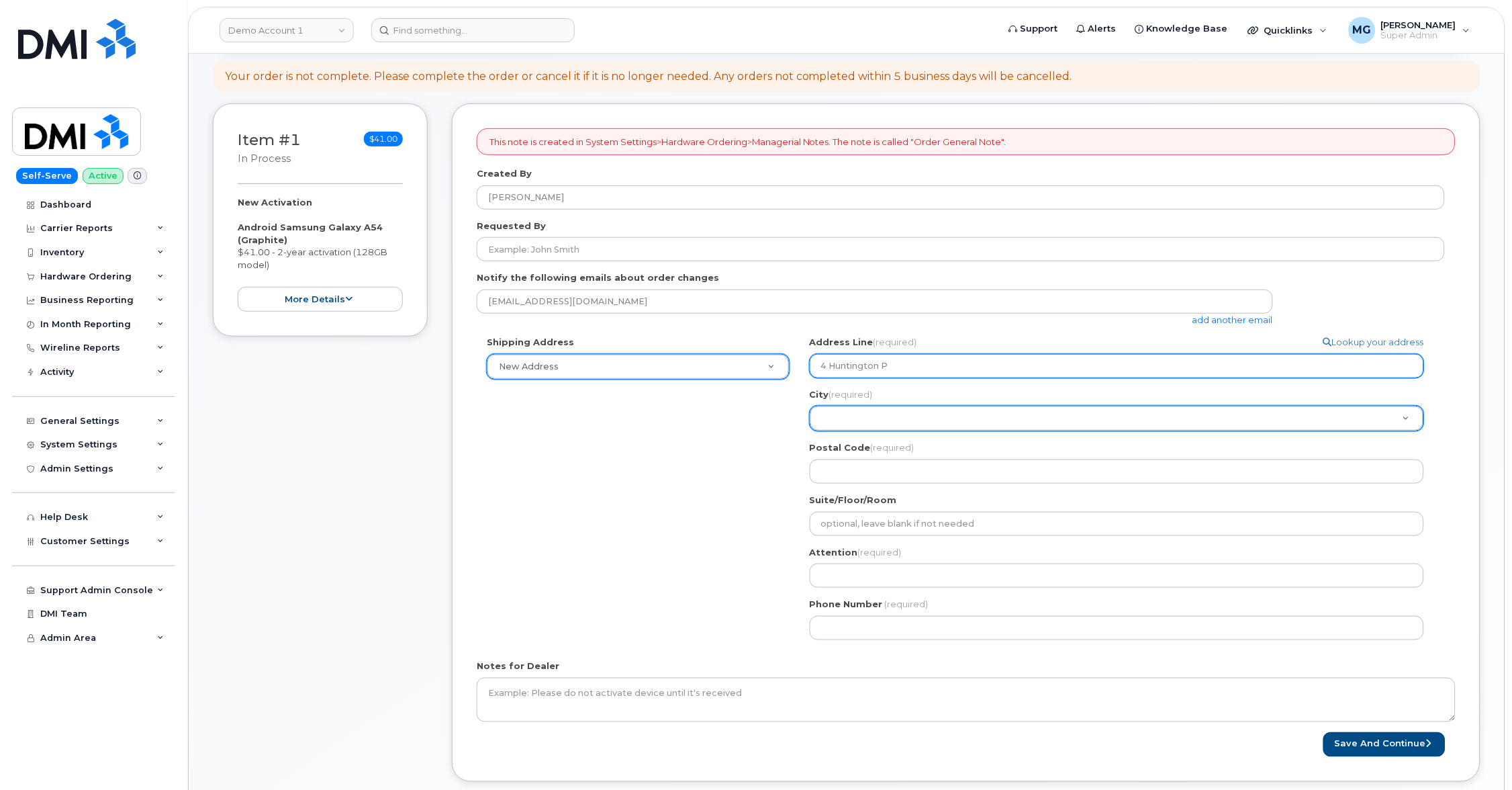
select select
type input "4 Huntington Pl"
select select
type input "4 Huntington Pla"
select select
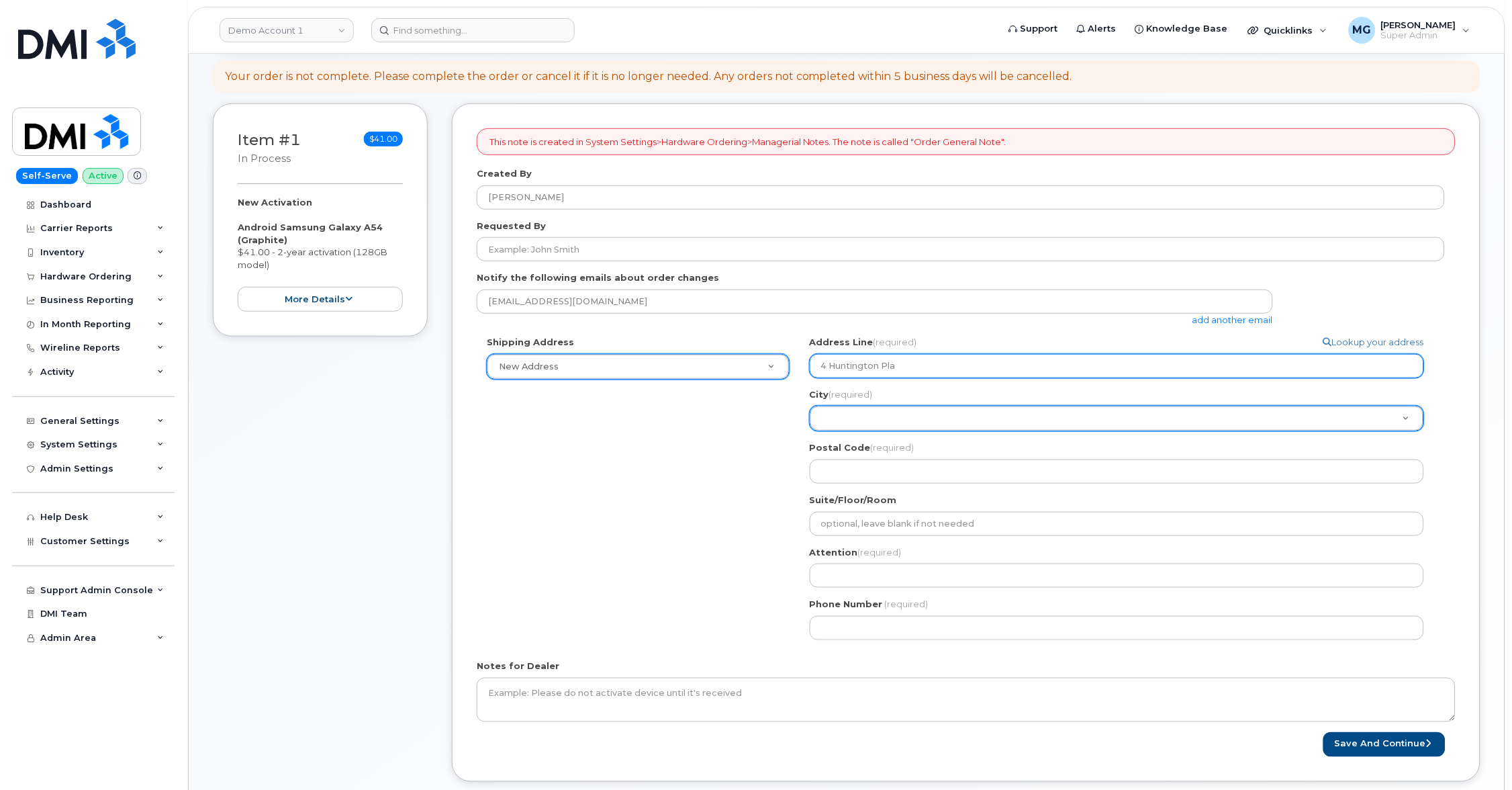
type input "4 Huntington Plac"
select select
type input "4 Huntington Place"
select select
type input "4 Huntington Place D"
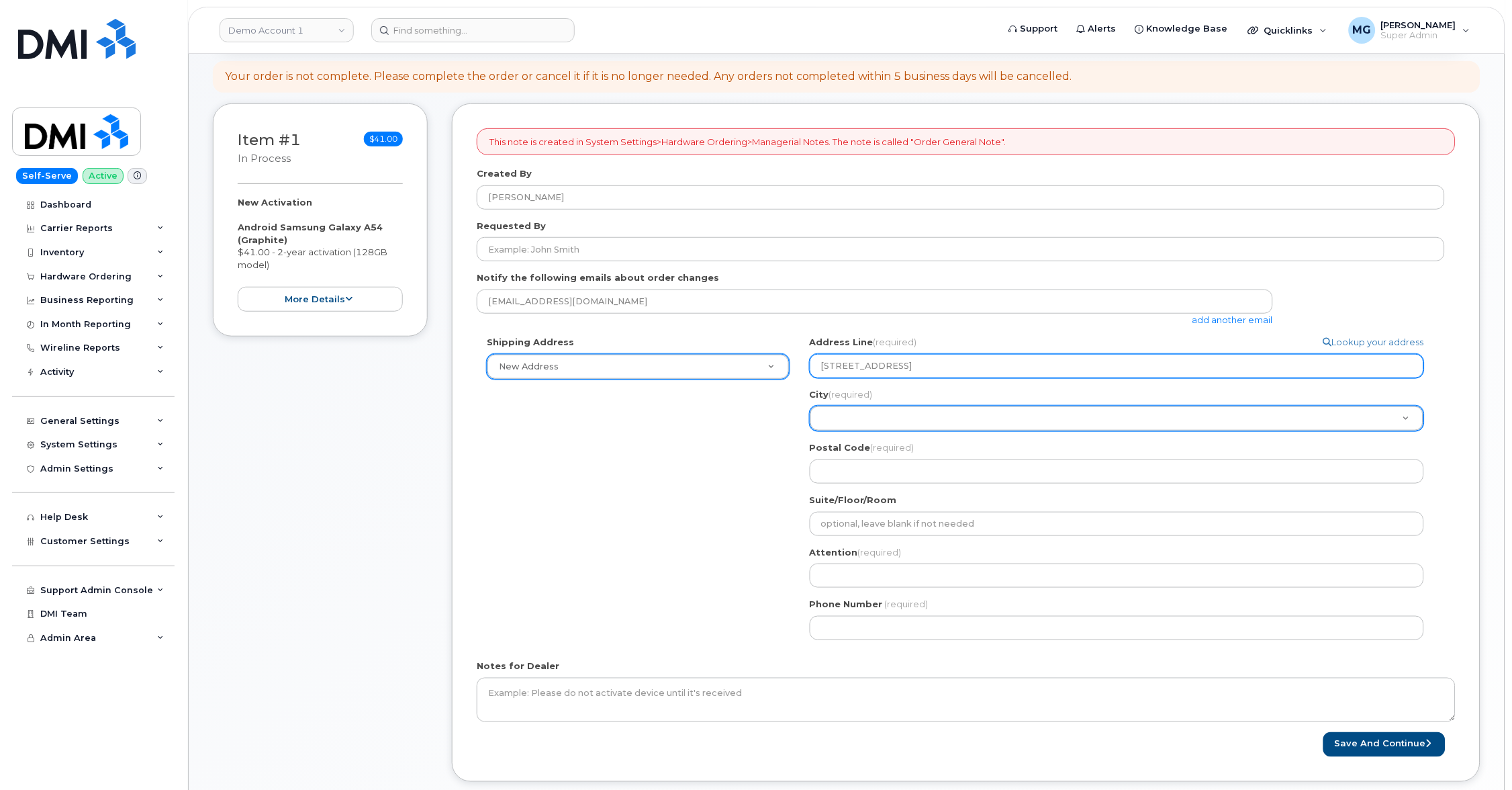
select select
type input "4 Huntington Place Dr"
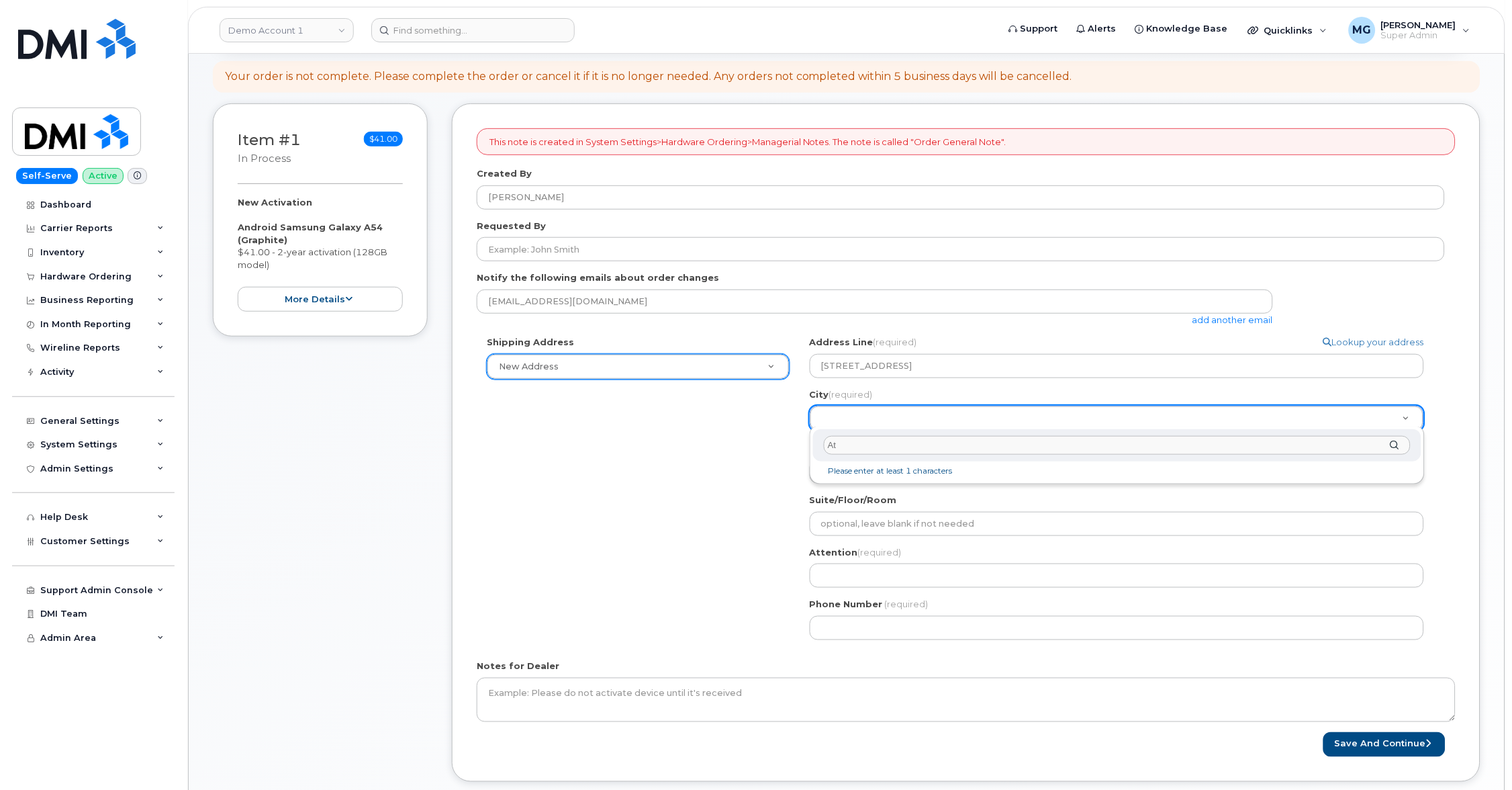
type input "A"
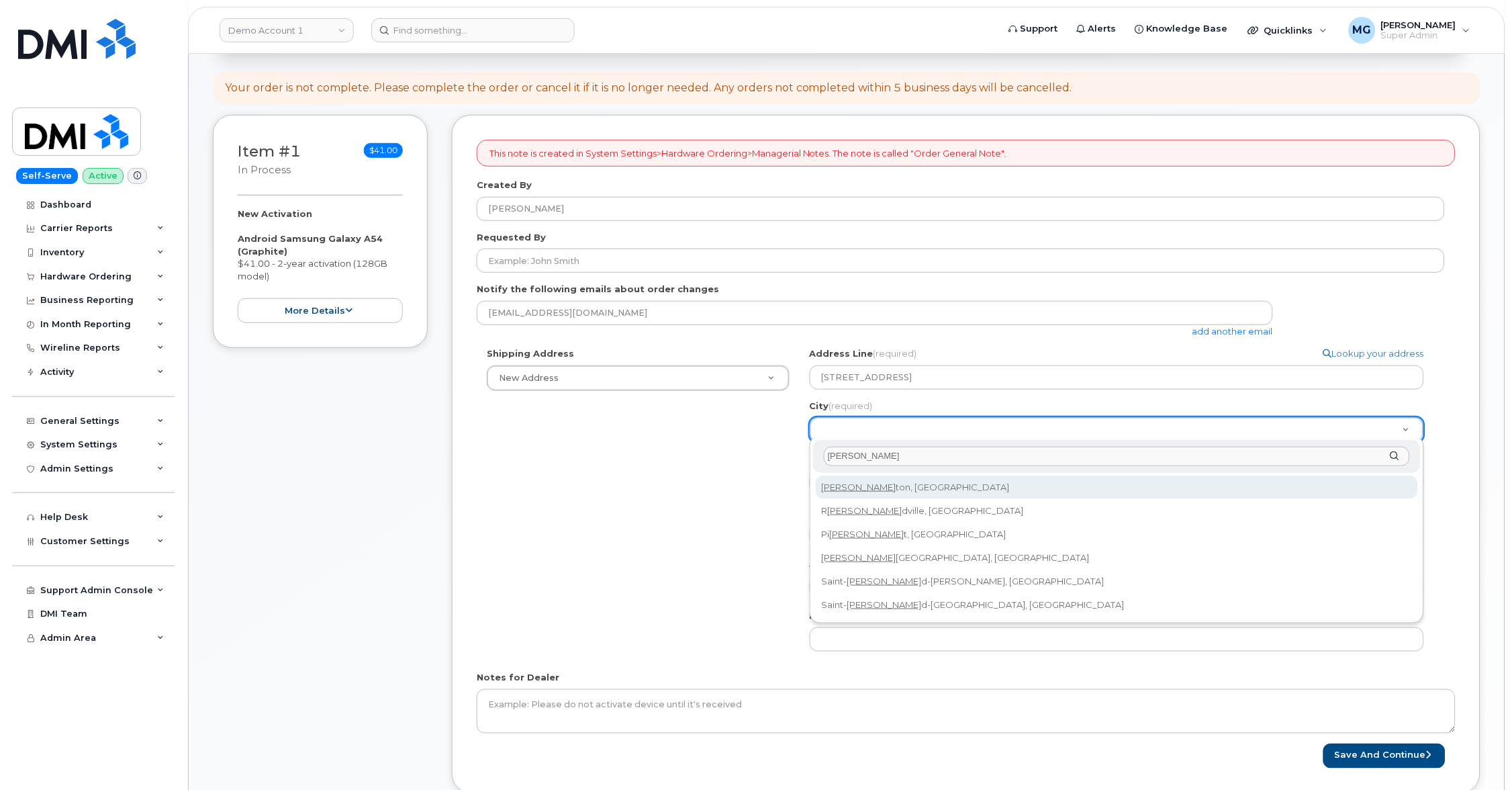
type input "Edmon"
select select
type input "182"
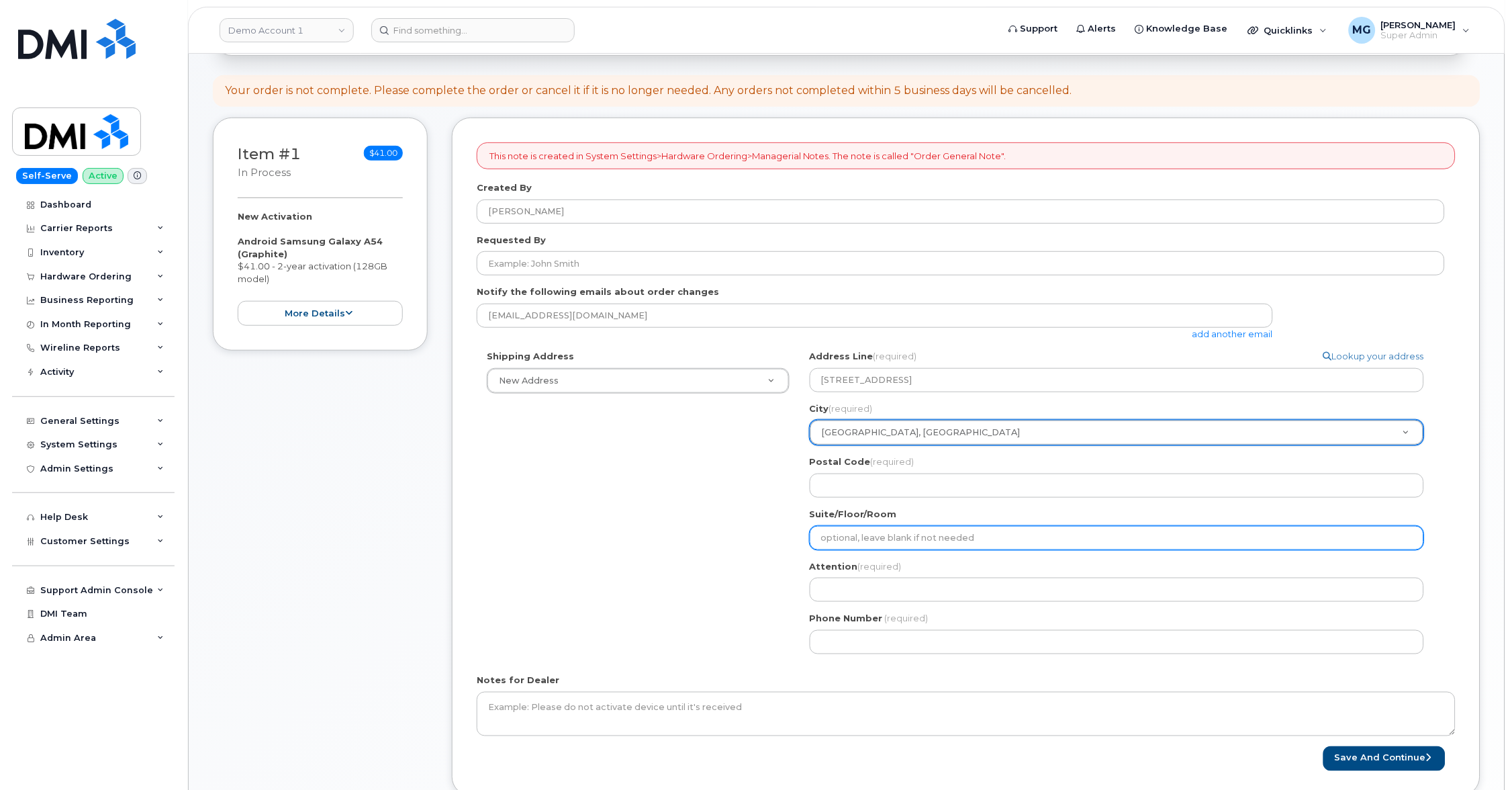
scroll to position [127, 0]
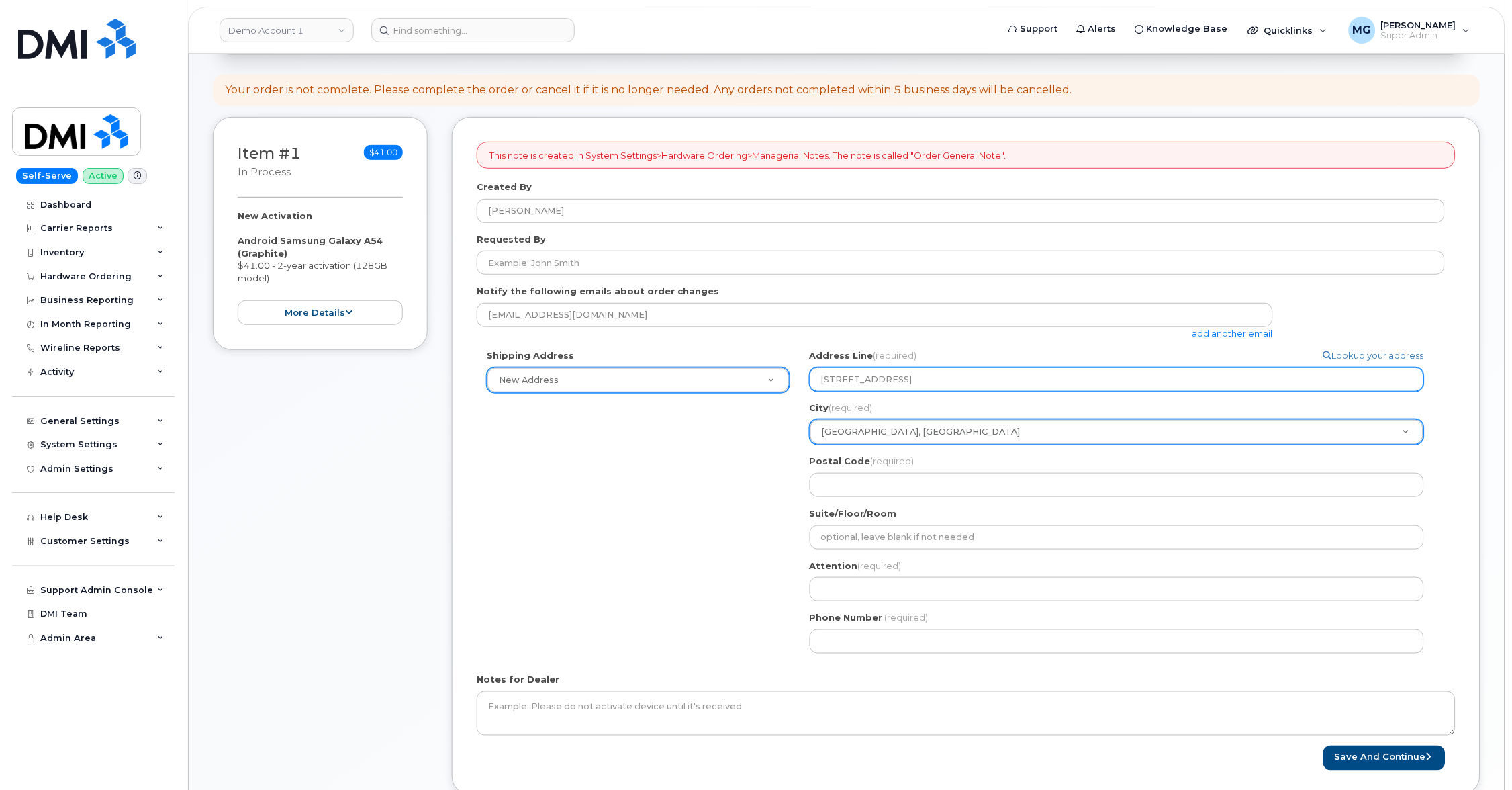
drag, startPoint x: 933, startPoint y: 375, endPoint x: 786, endPoint y: 371, distance: 147.1
click at [786, 371] on div "Shipping Address New Address New Address British Columbia Warehouse Edmonton Fa…" at bounding box center [960, 506] width 968 height 313
select select
click at [840, 379] on input "Address Line (required)" at bounding box center [1116, 380] width 615 height 24
